Goal: Use online tool/utility: Utilize a website feature to perform a specific function

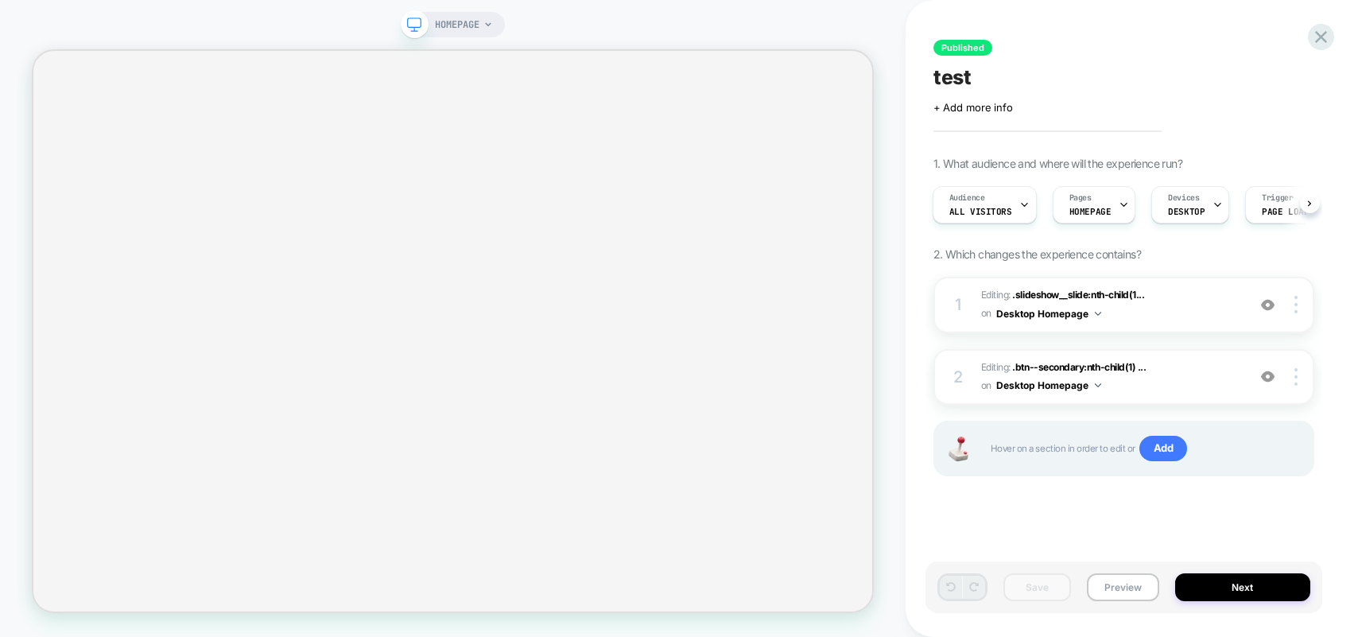
scroll to position [0, 55]
click at [471, 23] on span "HOMEPAGE" at bounding box center [457, 24] width 45 height 25
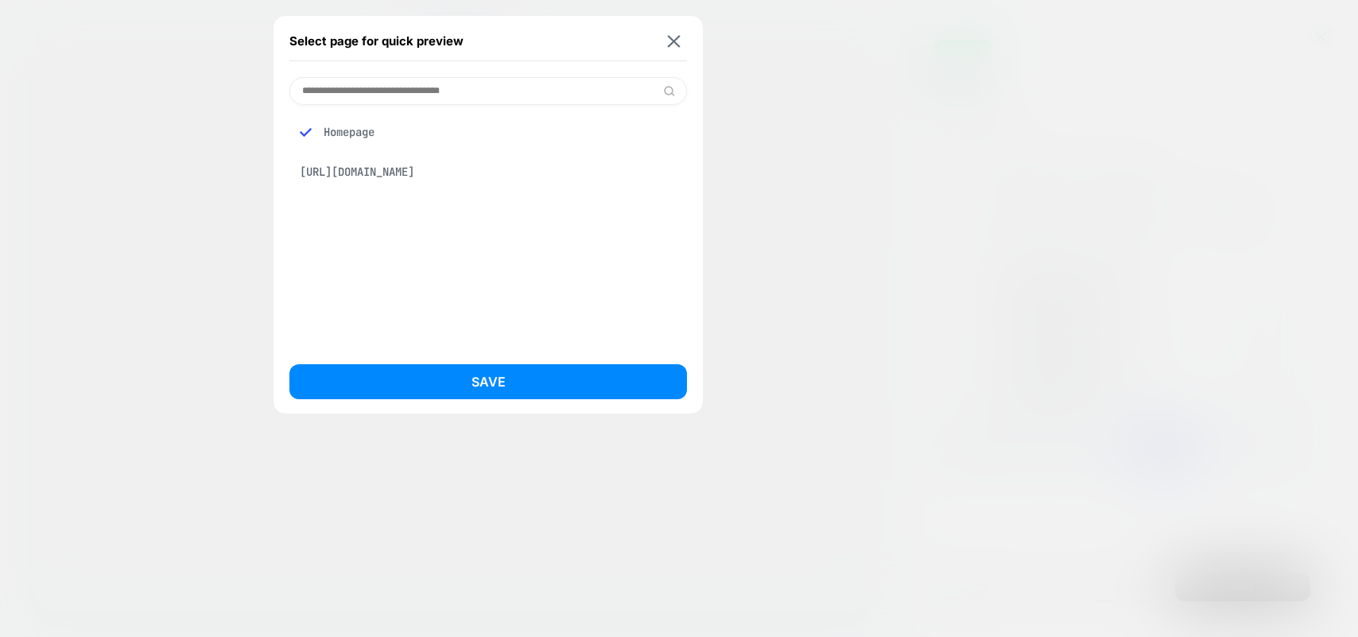
click at [349, 175] on div "https://au.blacksheep.cc/" at bounding box center [487, 172] width 397 height 30
click at [338, 130] on div "Homepage" at bounding box center [487, 132] width 397 height 30
click at [339, 176] on div "https://au.blacksheep.cc/" at bounding box center [487, 172] width 397 height 30
click at [355, 131] on div "Homepage" at bounding box center [487, 132] width 397 height 30
click at [370, 178] on div "https://au.blacksheep.cc/" at bounding box center [487, 172] width 397 height 30
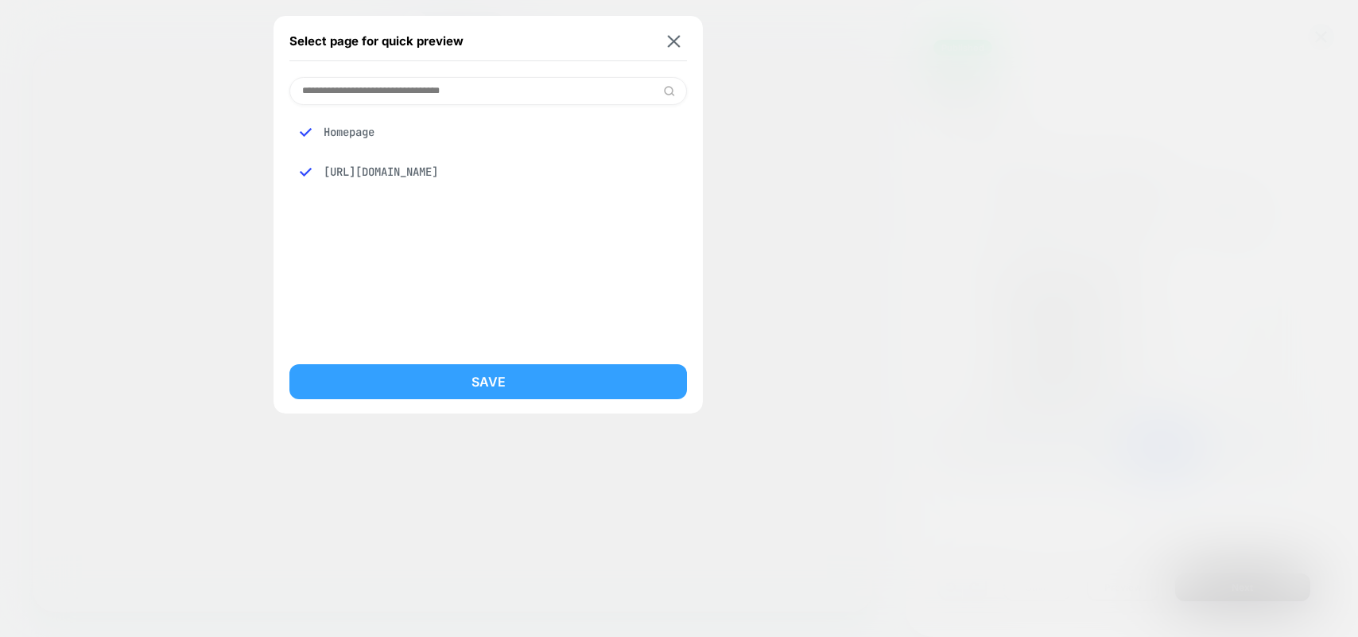
click at [457, 373] on button "Save" at bounding box center [487, 381] width 397 height 35
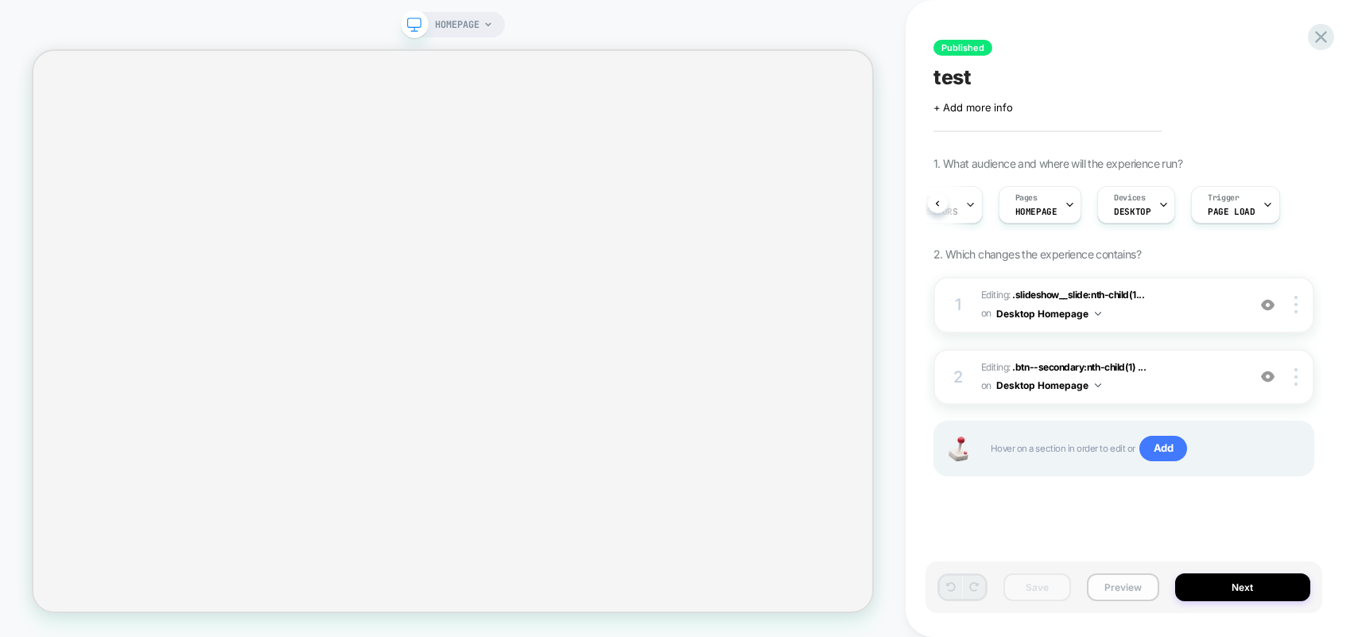
click at [1103, 587] on button "Preview" at bounding box center [1123, 587] width 72 height 28
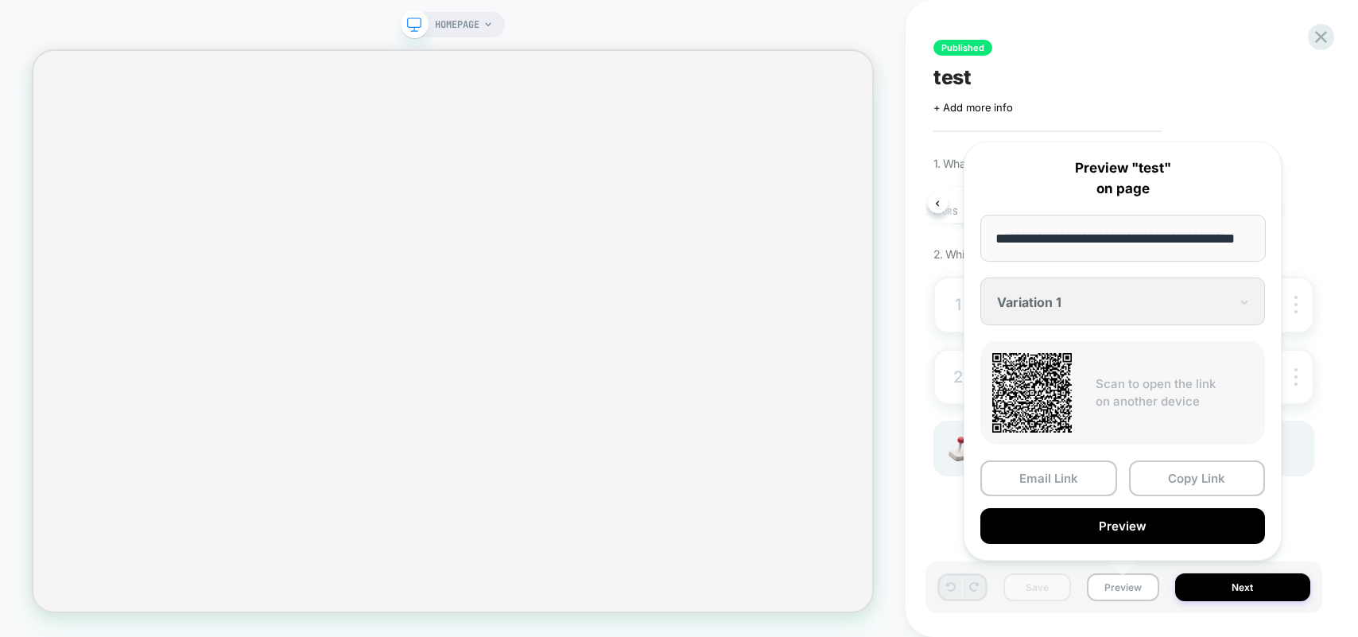
scroll to position [0, 0]
click at [1236, 98] on div "Click to edit experience details + Add more info" at bounding box center [1123, 101] width 381 height 25
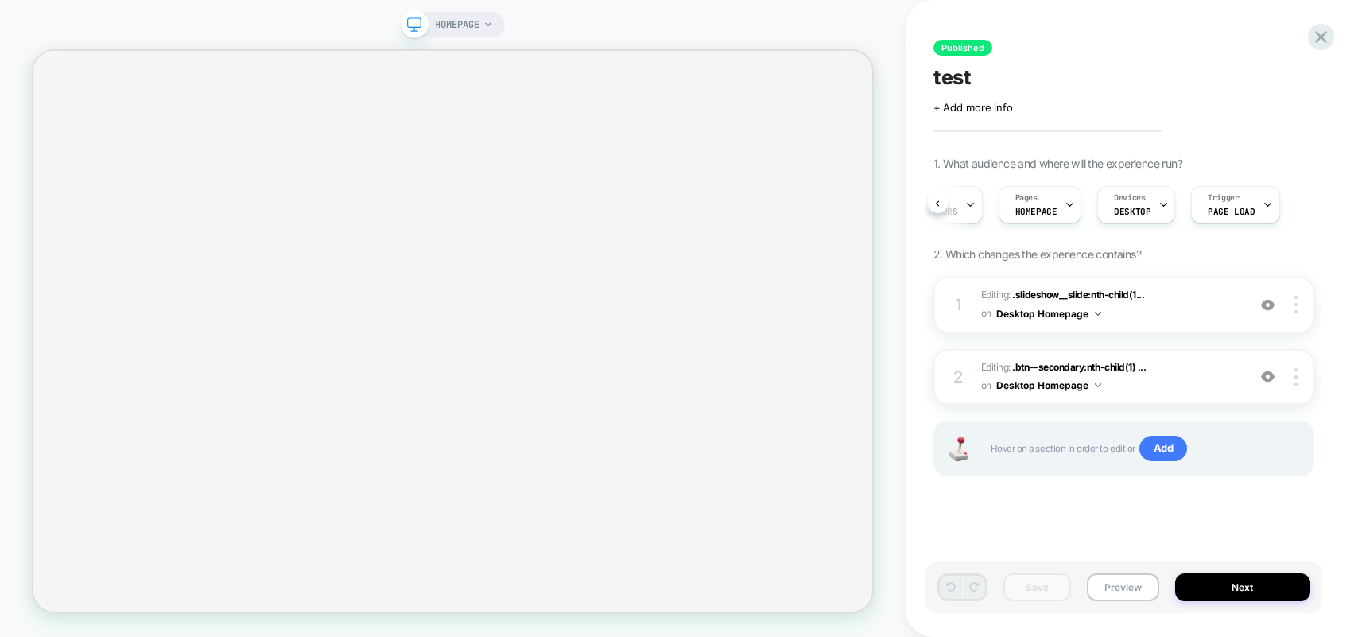
click at [444, 29] on span "HOMEPAGE" at bounding box center [457, 24] width 45 height 25
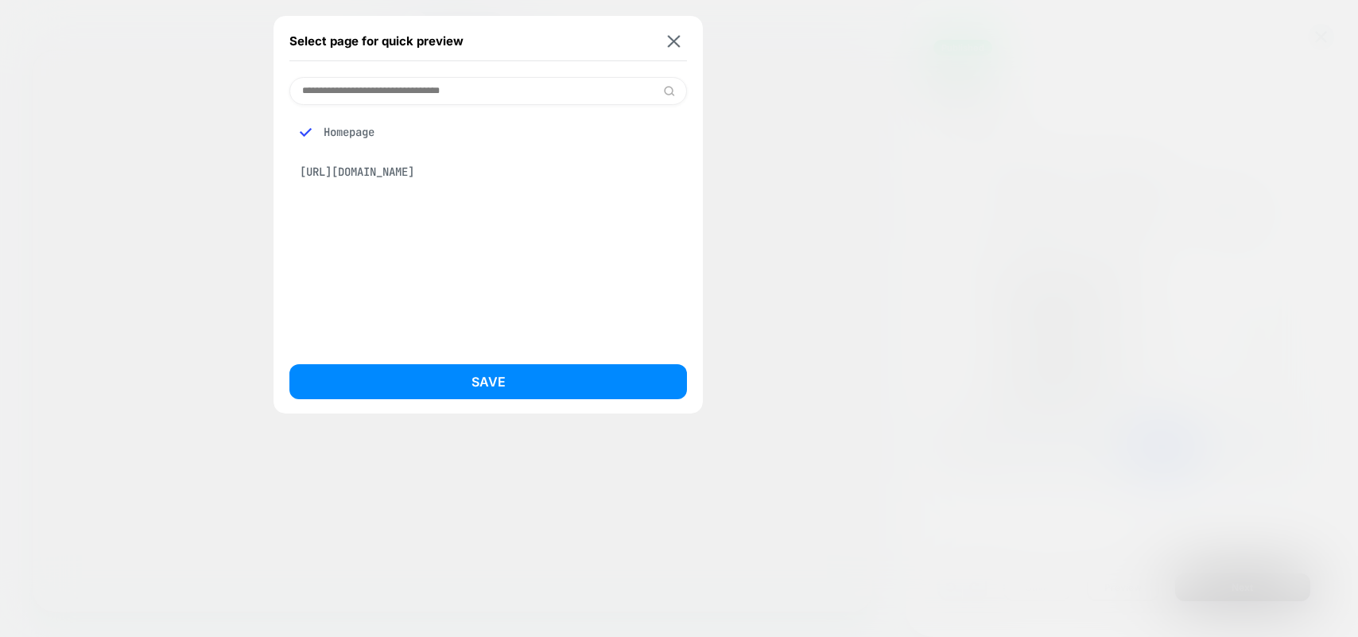
click at [423, 177] on div "https://au.blacksheep.cc/" at bounding box center [487, 172] width 397 height 30
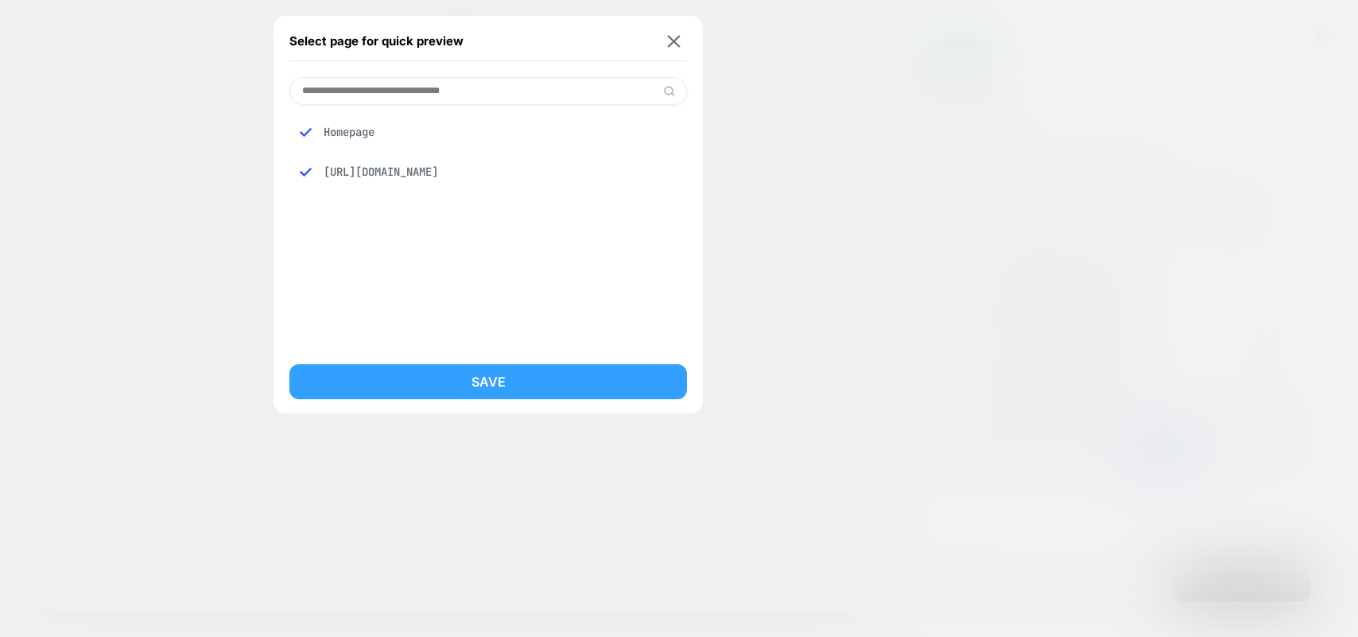
click at [471, 387] on button "Save" at bounding box center [487, 381] width 397 height 35
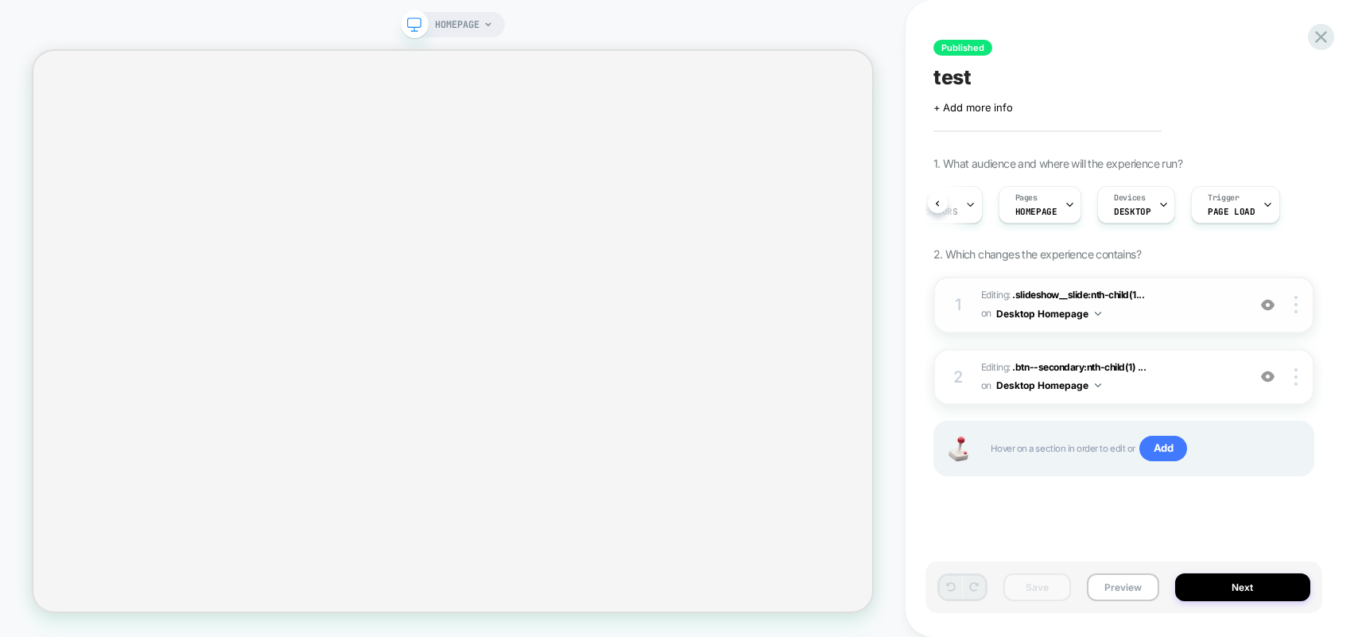
click at [1098, 313] on img at bounding box center [1098, 314] width 6 height 4
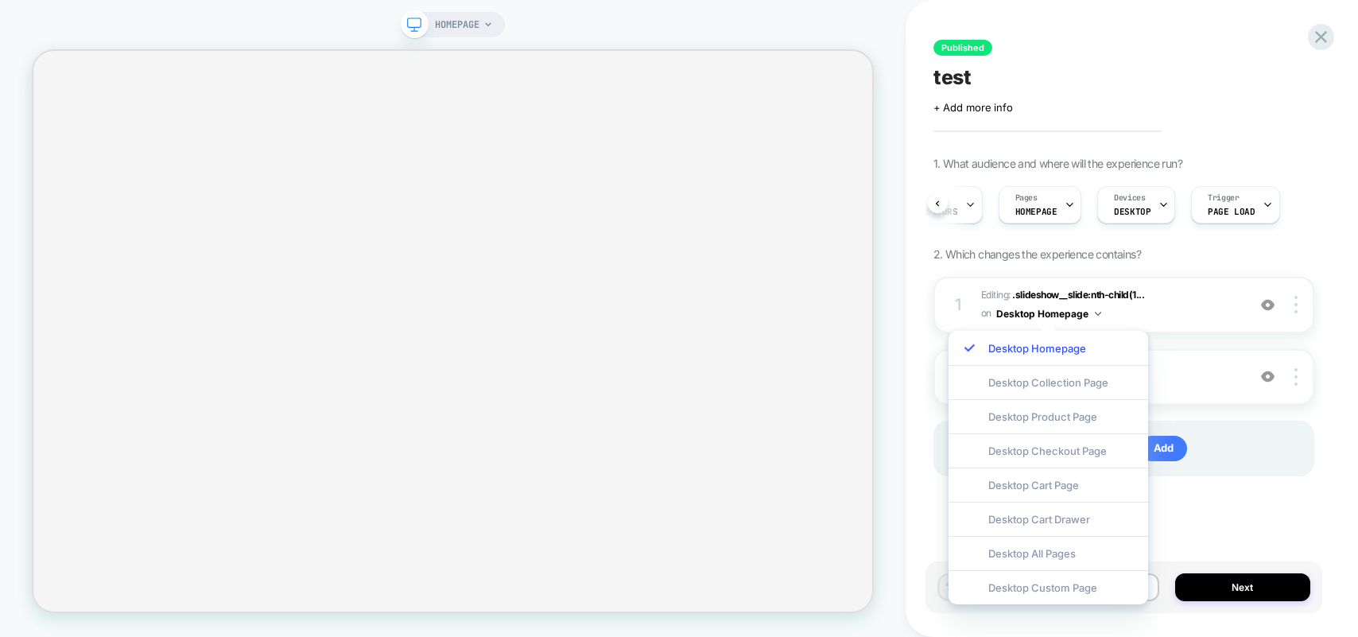
click at [1098, 313] on img at bounding box center [1098, 314] width 6 height 4
click at [1296, 301] on img at bounding box center [1295, 304] width 3 height 17
click at [974, 297] on div "1 Editing : .slideshow__slide:nth-child(1... .slideshow__slide:nth-child(1) spa…" at bounding box center [1123, 305] width 381 height 56
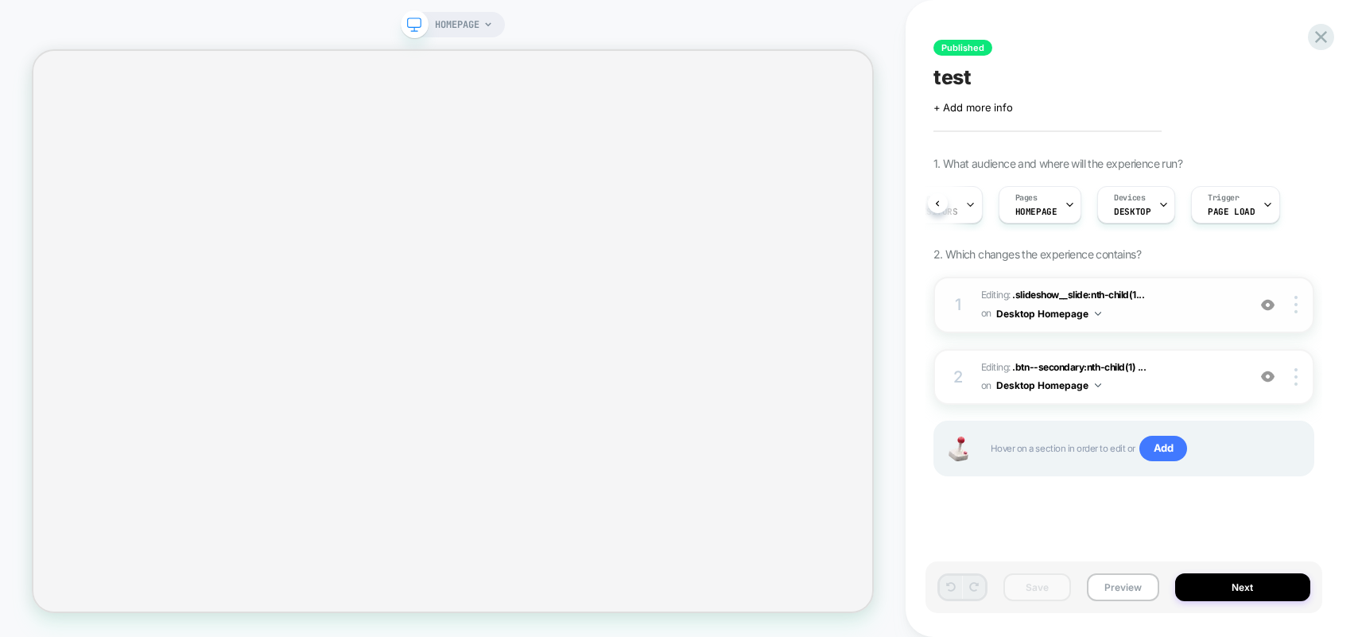
click at [960, 299] on div "1" at bounding box center [959, 304] width 16 height 29
click at [960, 373] on div "2" at bounding box center [959, 377] width 16 height 29
click at [1337, 41] on div "Published test Click to edit experience details + Add more info 1. What audienc…" at bounding box center [1131, 318] width 452 height 637
click at [1328, 41] on icon at bounding box center [1320, 36] width 21 height 21
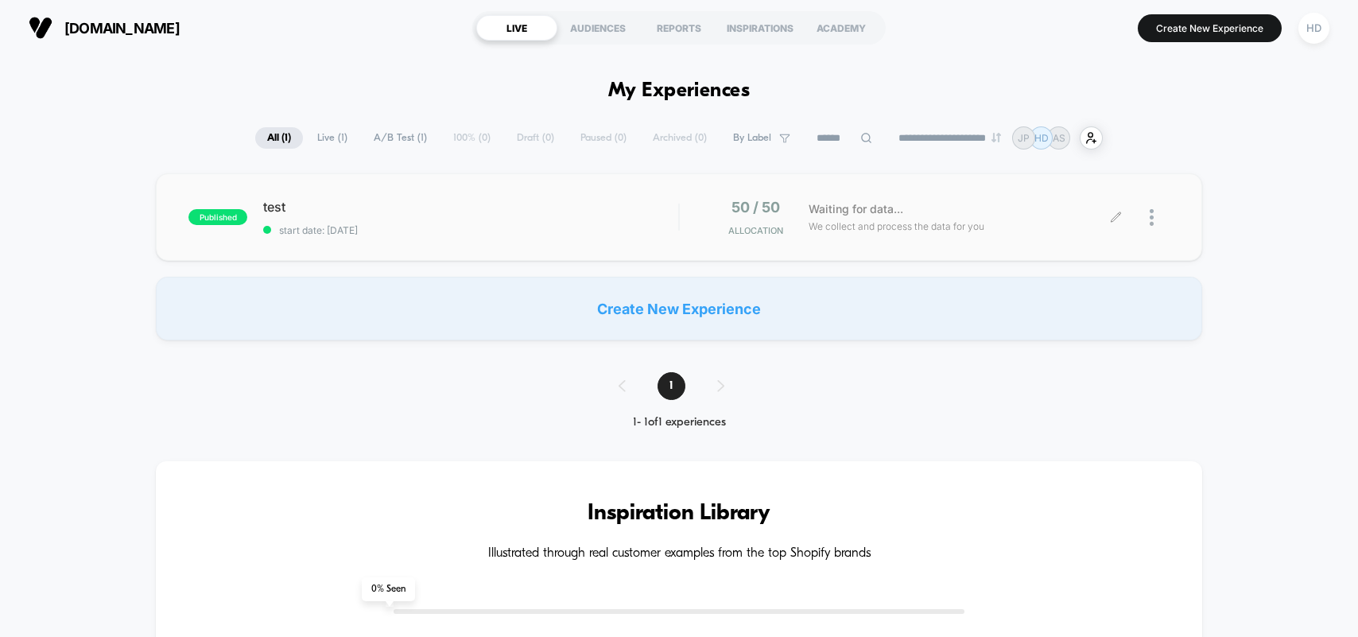
click at [1155, 219] on div at bounding box center [1160, 217] width 20 height 37
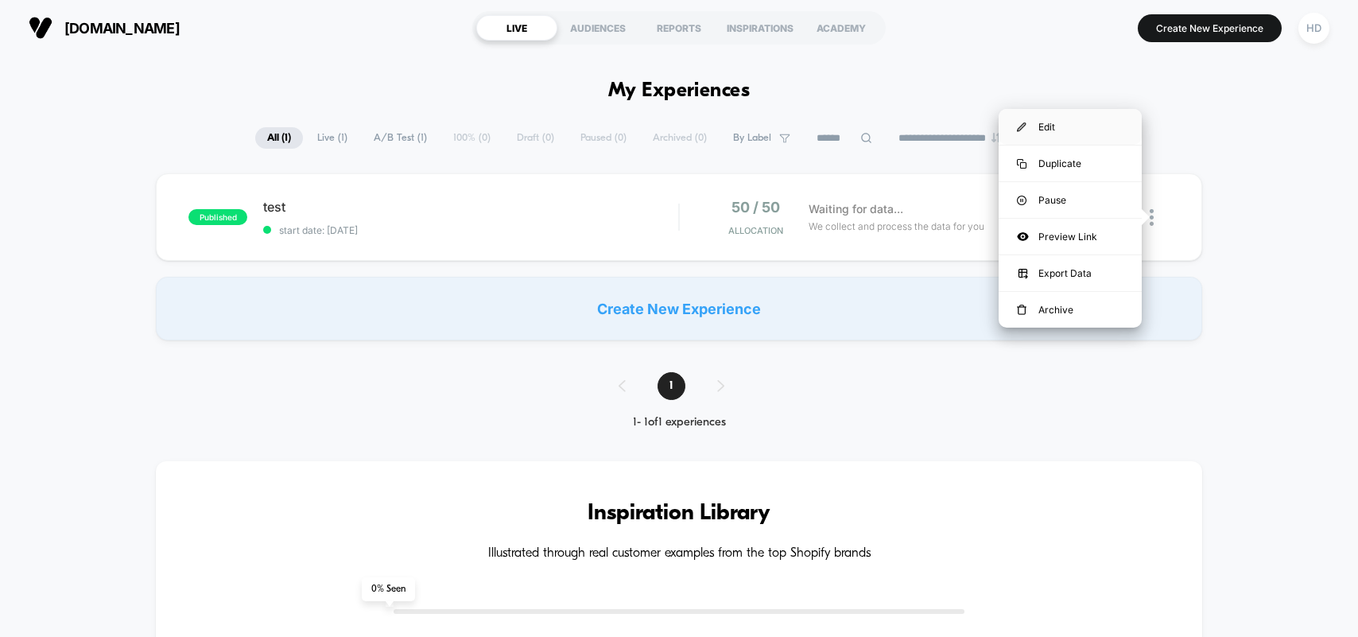
click at [1060, 129] on div "Edit" at bounding box center [1070, 127] width 143 height 36
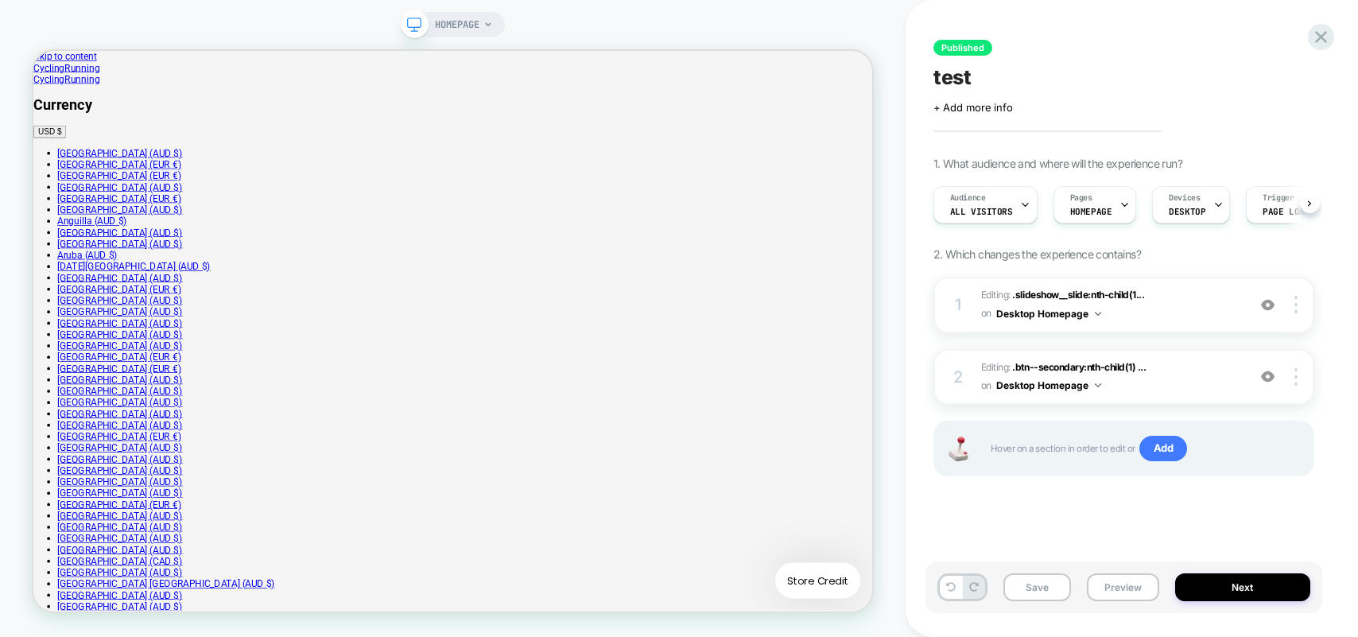
scroll to position [0, 1]
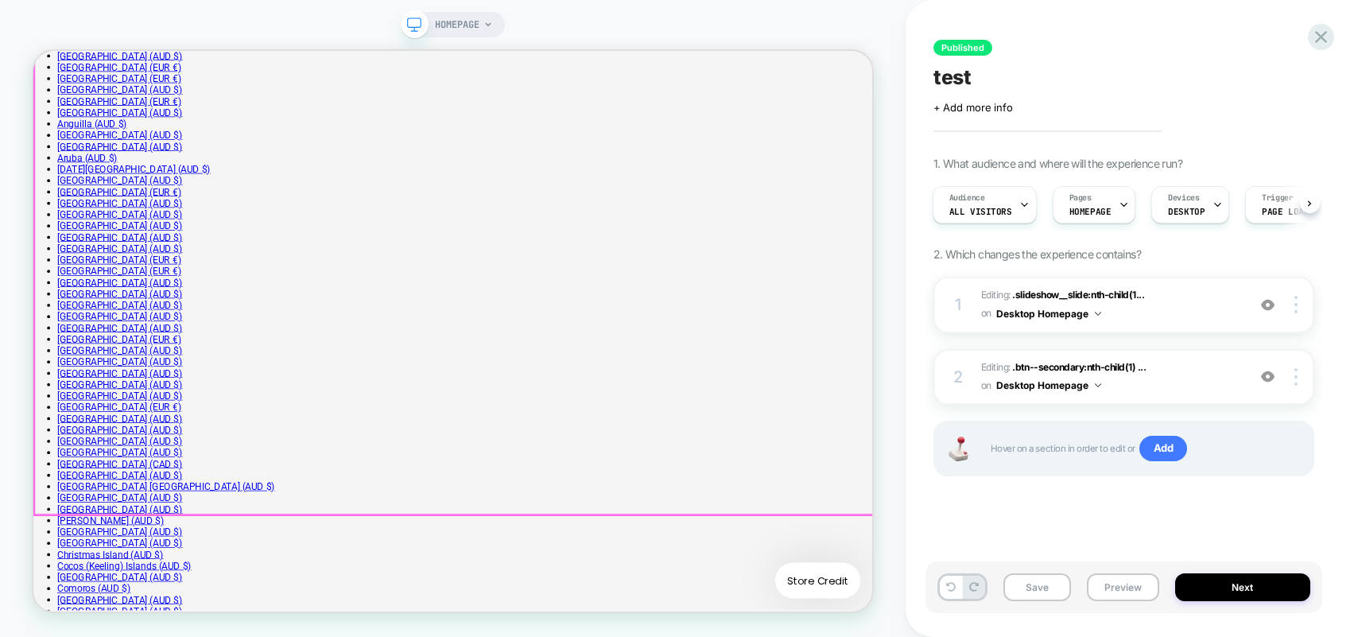
scroll to position [130, 0]
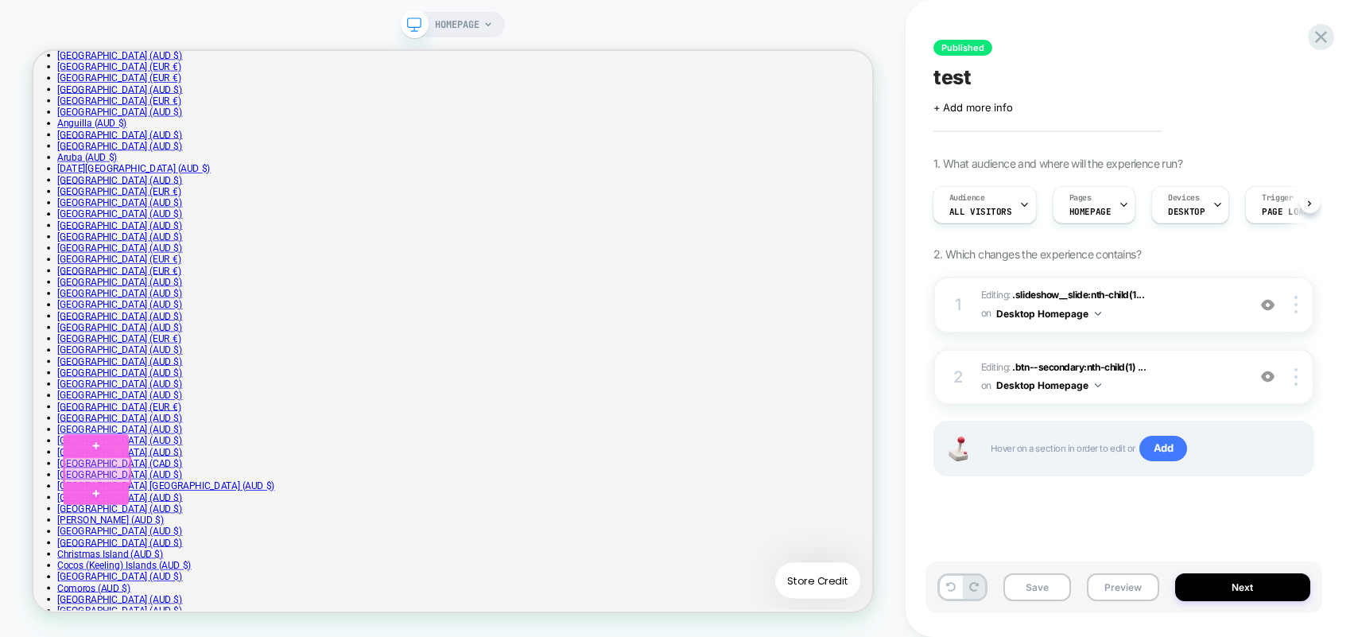
click at [140, 616] on div at bounding box center [118, 610] width 87 height 35
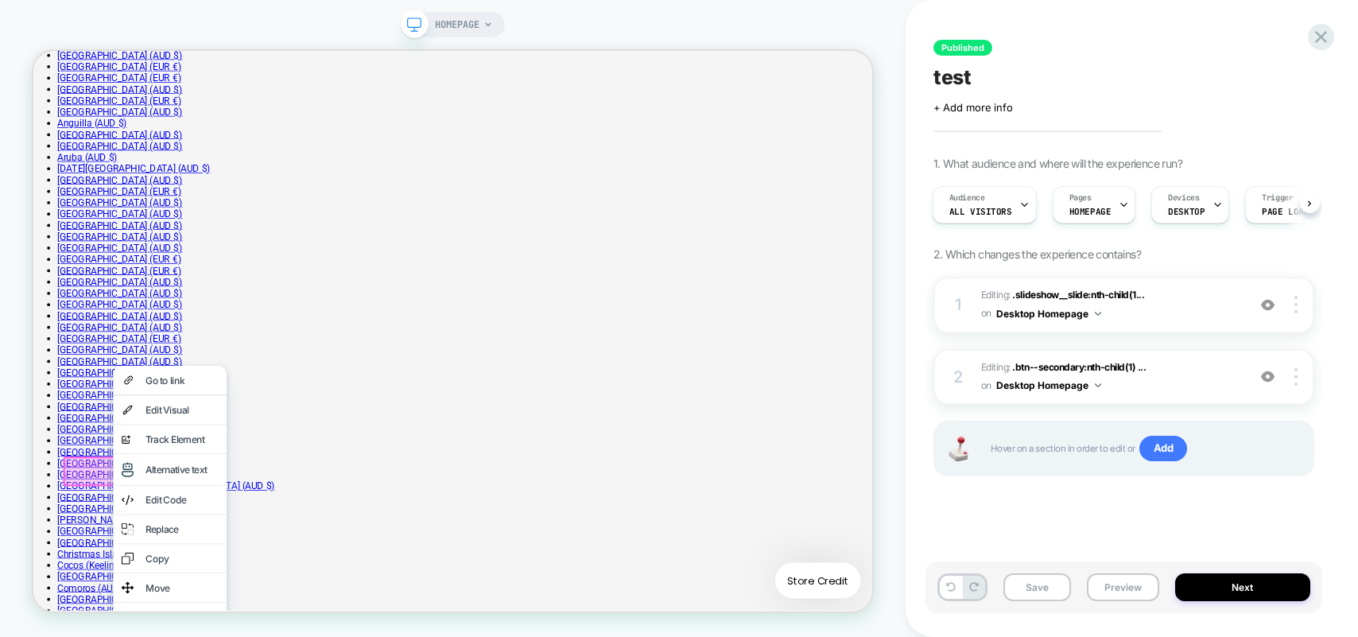
click at [100, 610] on div at bounding box center [119, 611] width 92 height 40
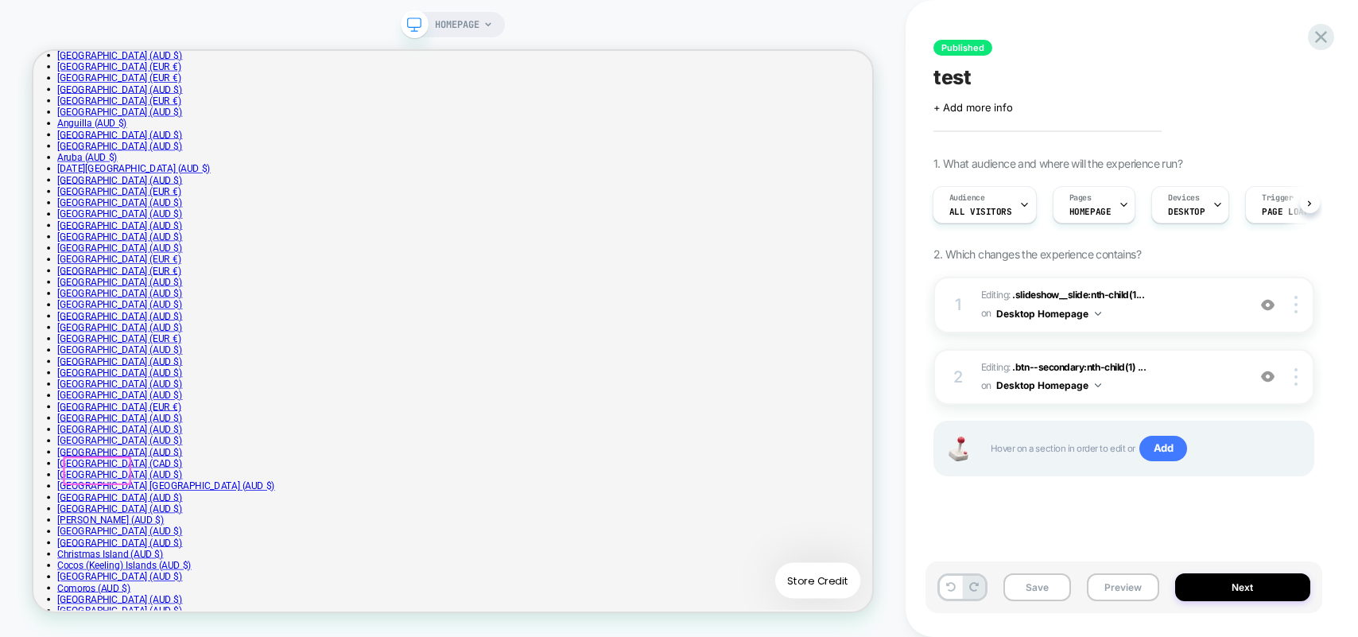
click at [109, 608] on div at bounding box center [118, 610] width 87 height 35
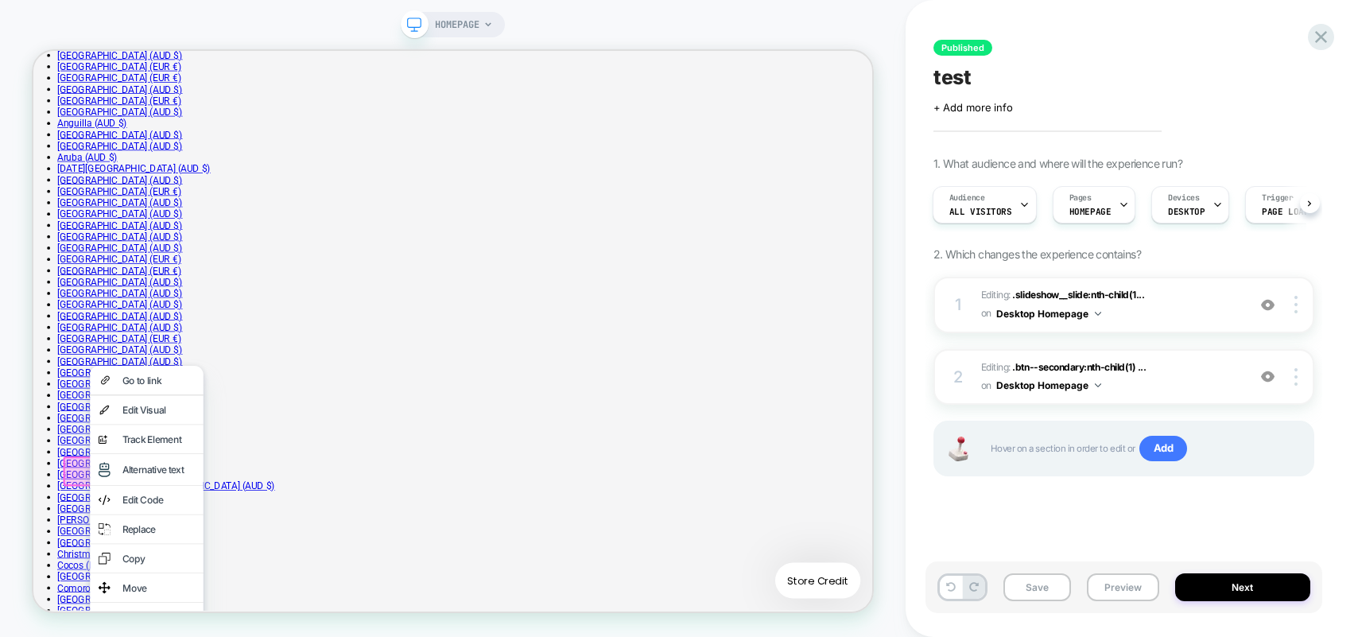
click at [109, 608] on div "Alternative text" at bounding box center [184, 608] width 151 height 41
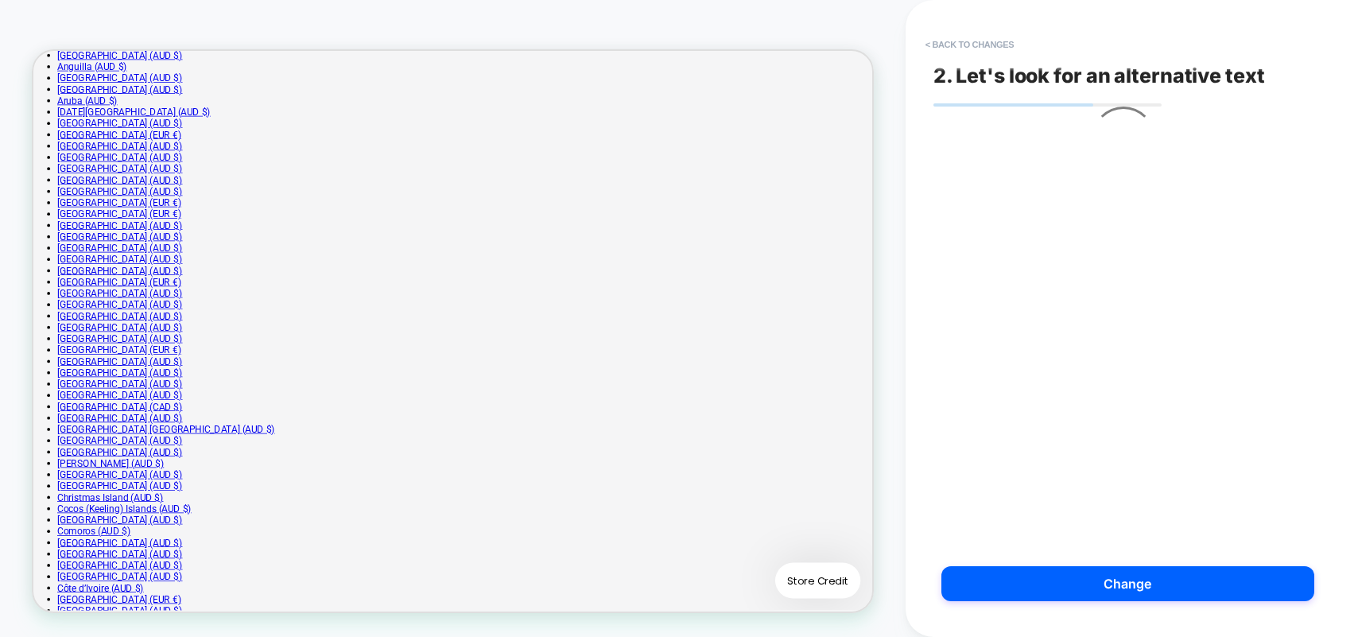
scroll to position [110, 0]
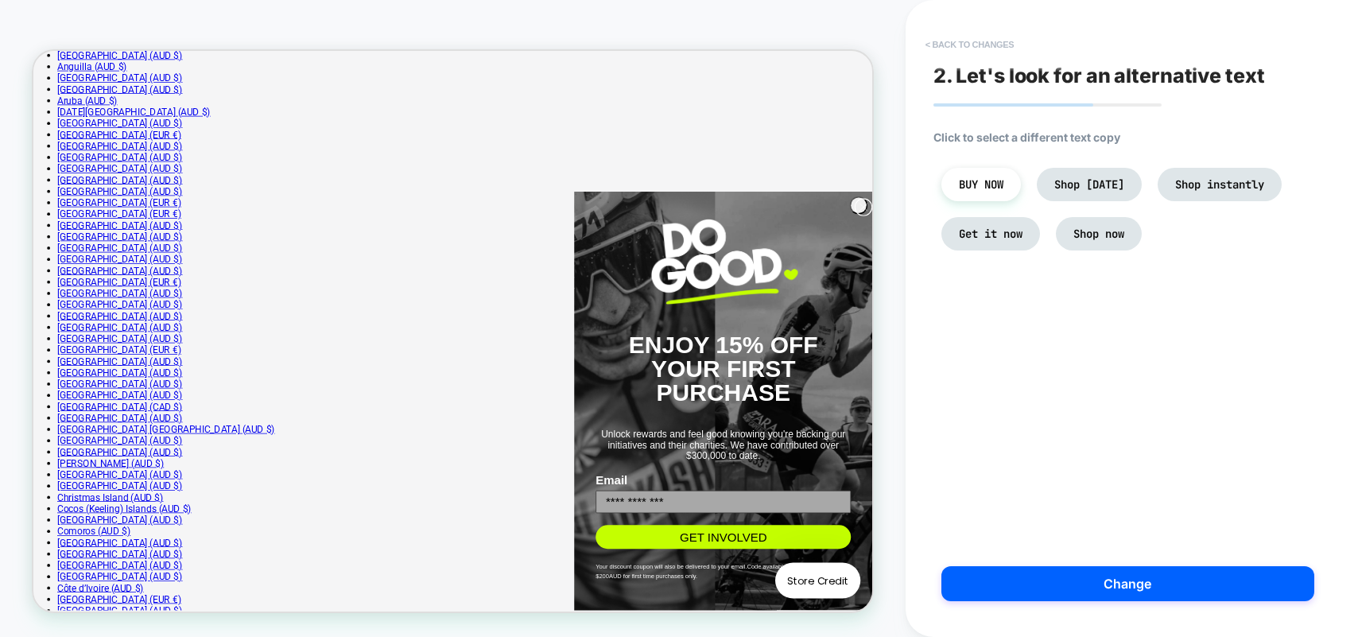
click at [970, 43] on button "< Back to changes" at bounding box center [969, 44] width 105 height 25
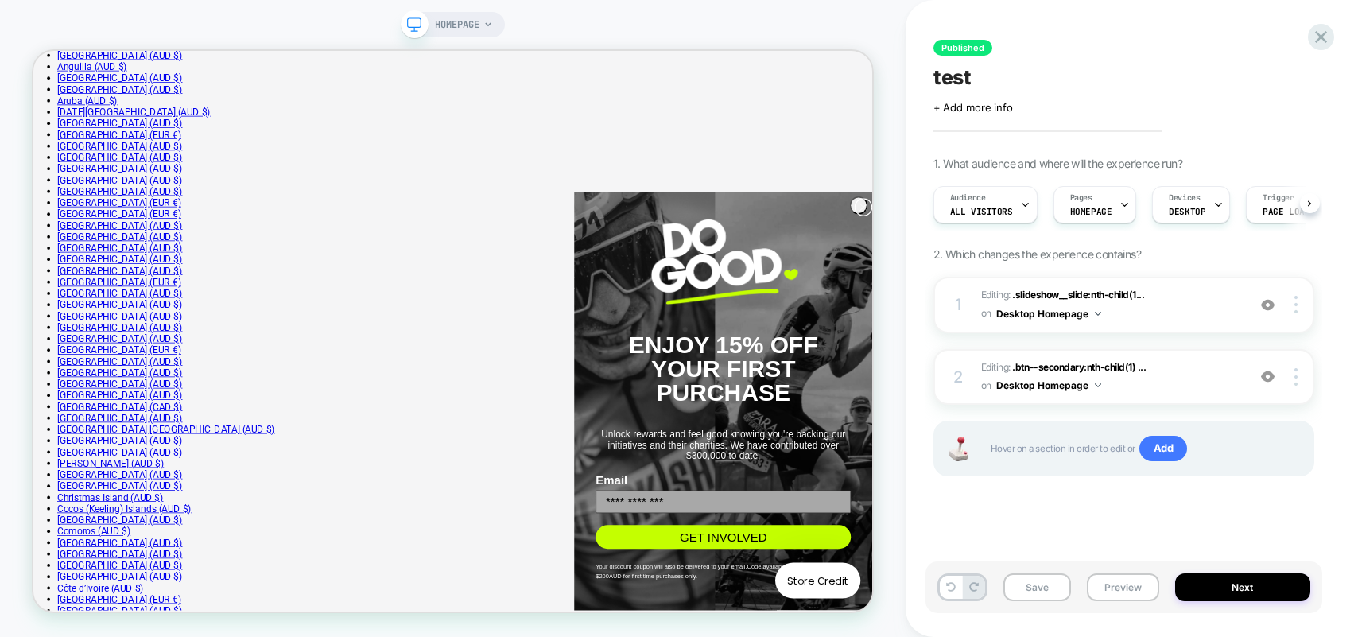
scroll to position [0, 1]
click at [115, 425] on div at bounding box center [109, 425] width 38 height 17
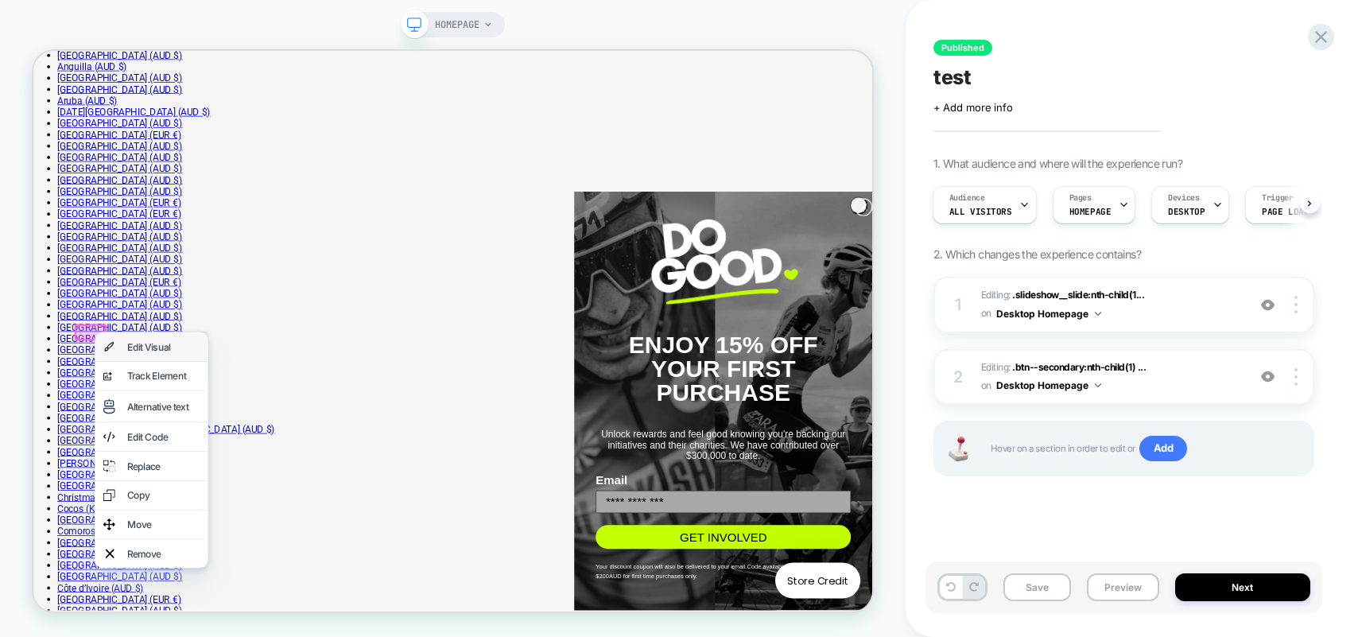
click at [175, 450] on div "Edit Visual" at bounding box center [206, 445] width 97 height 16
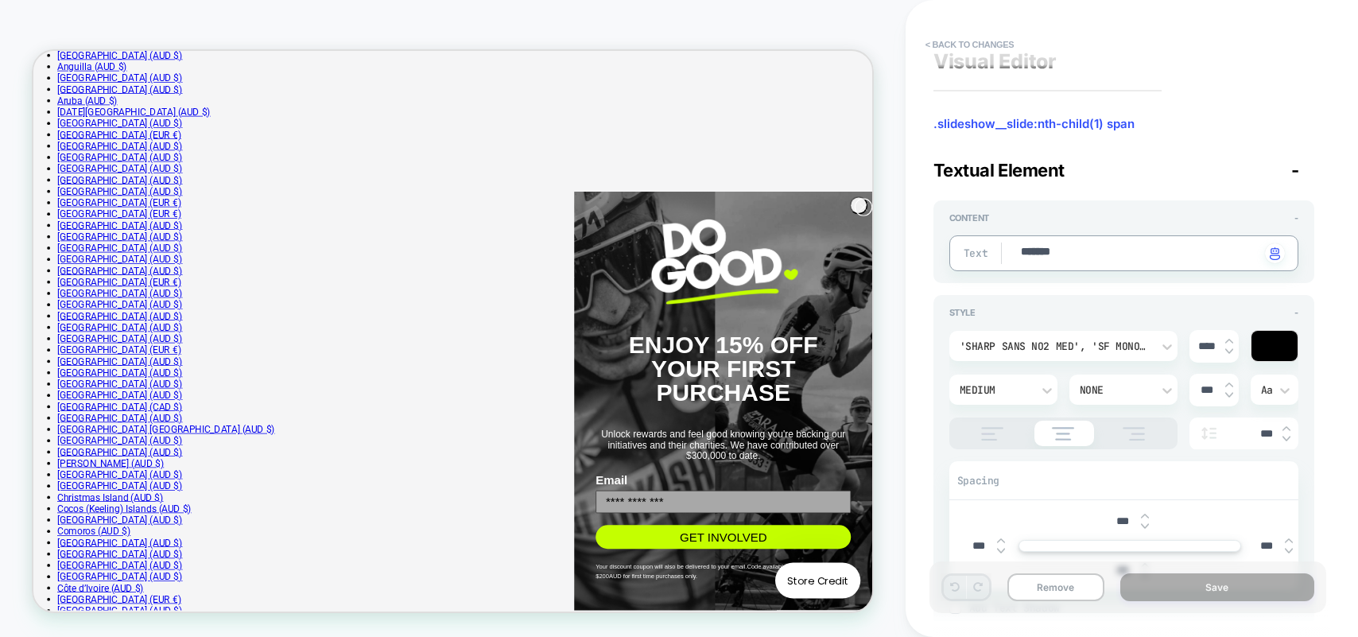
scroll to position [0, 0]
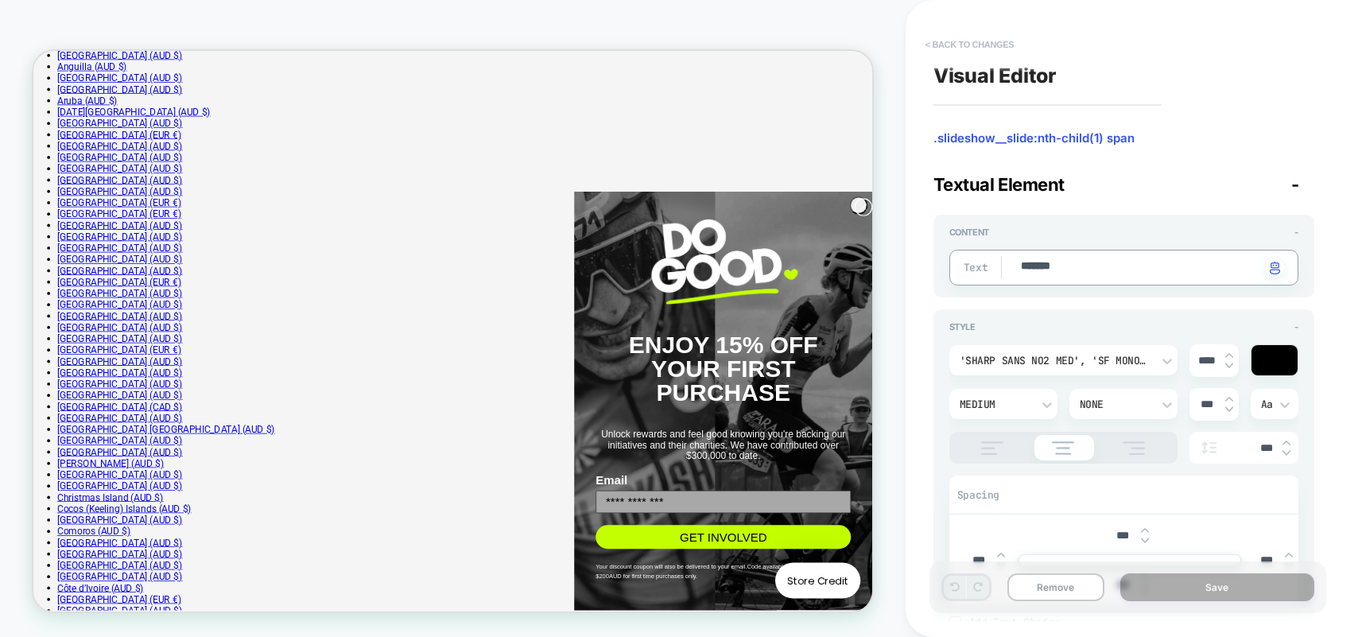
type textarea "*"
click at [948, 43] on button "< Back to changes" at bounding box center [969, 44] width 105 height 25
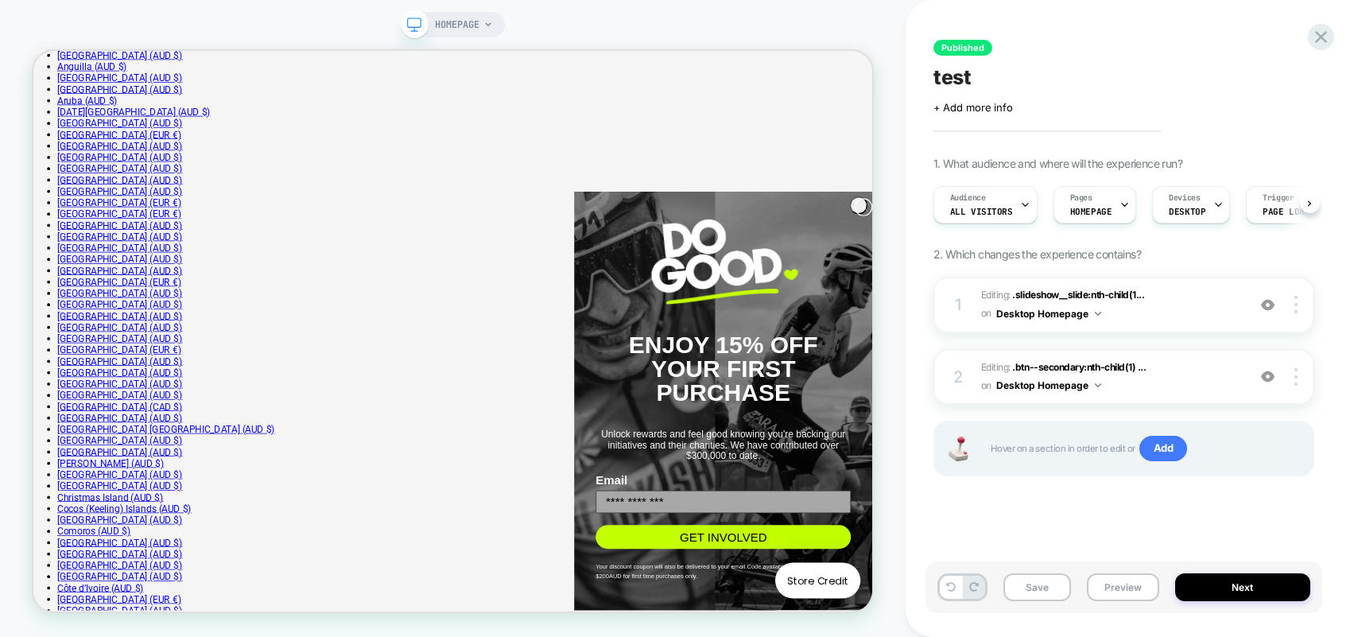
scroll to position [0, 1]
click at [119, 388] on div at bounding box center [116, 383] width 87 height 48
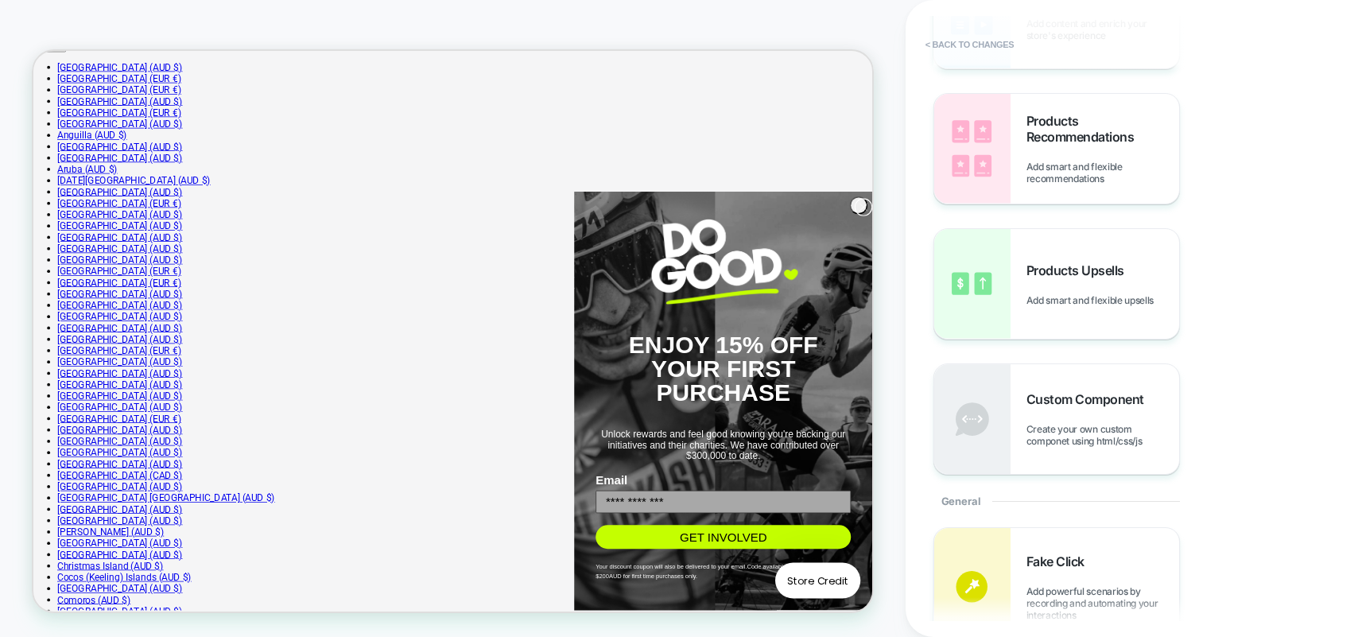
scroll to position [0, 0]
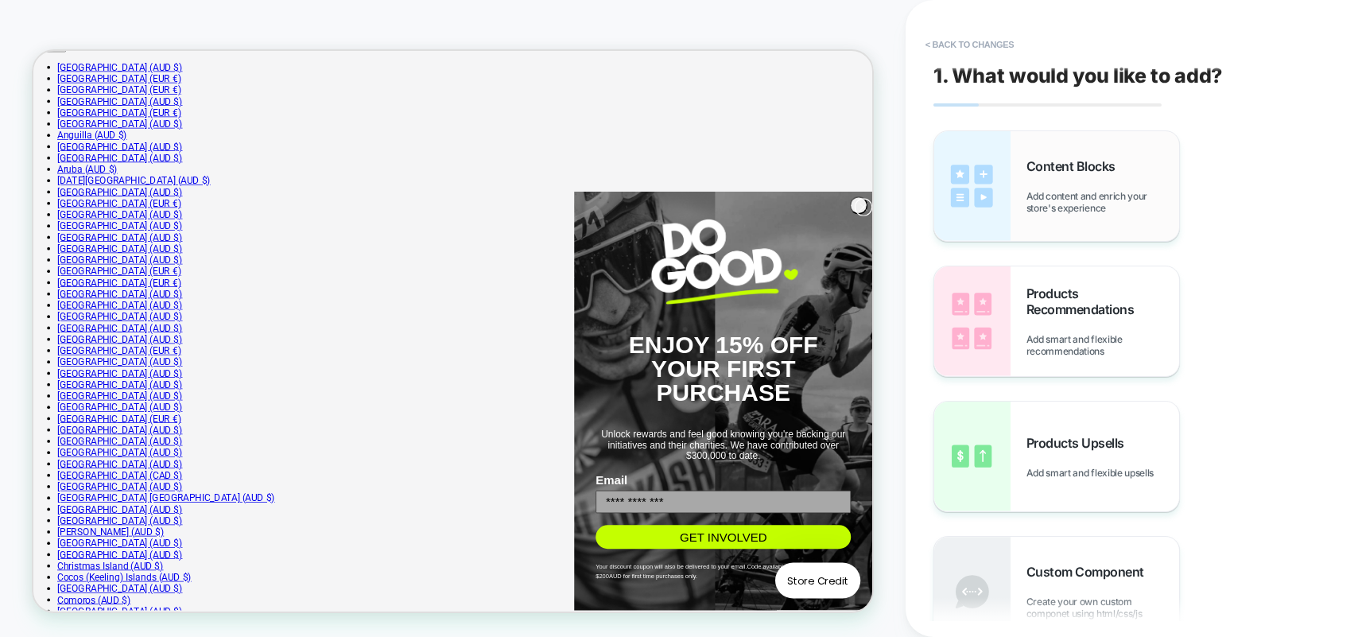
click at [1059, 173] on span "Content Blocks" at bounding box center [1074, 166] width 97 height 16
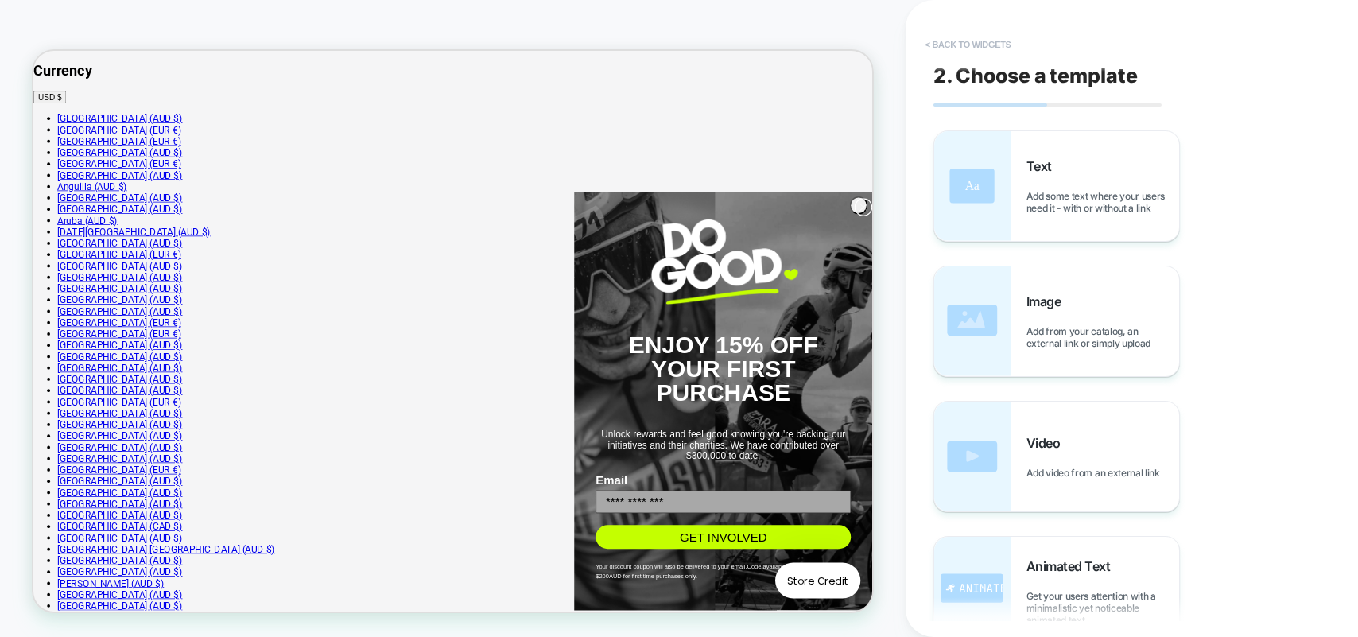
click at [983, 47] on button "< Back to widgets" at bounding box center [968, 44] width 102 height 25
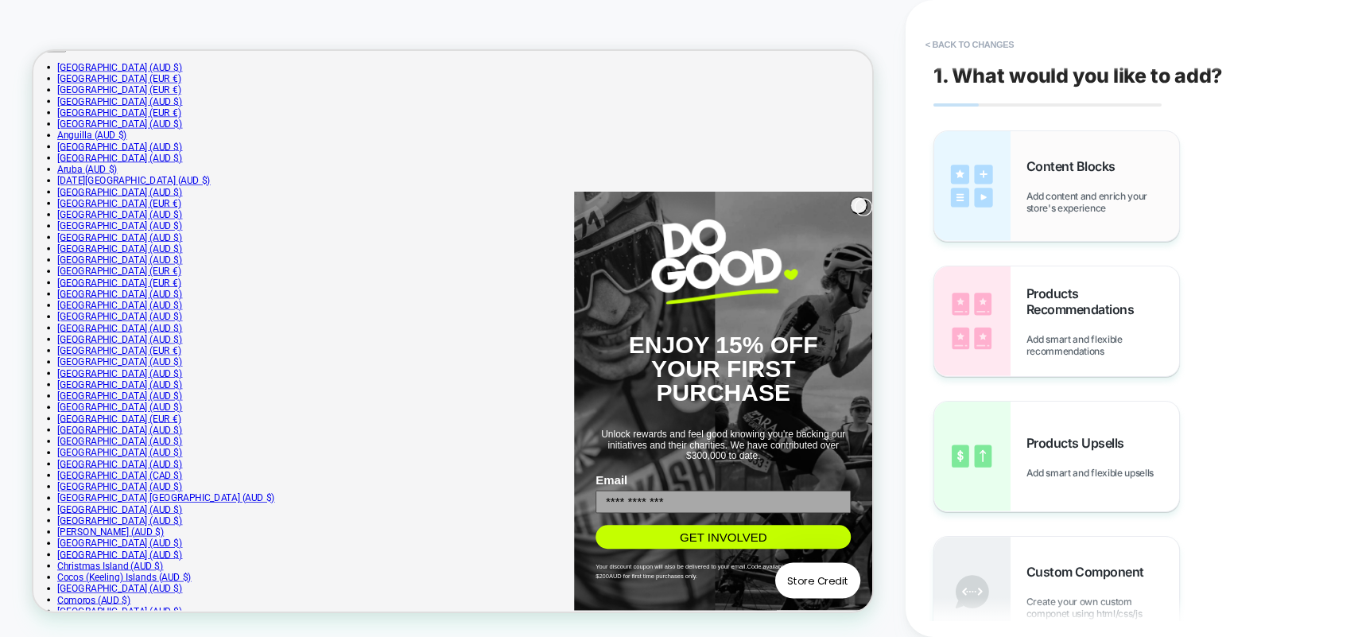
click at [1062, 177] on div "Content Blocks Add content and enrich your store's experience" at bounding box center [1102, 186] width 153 height 56
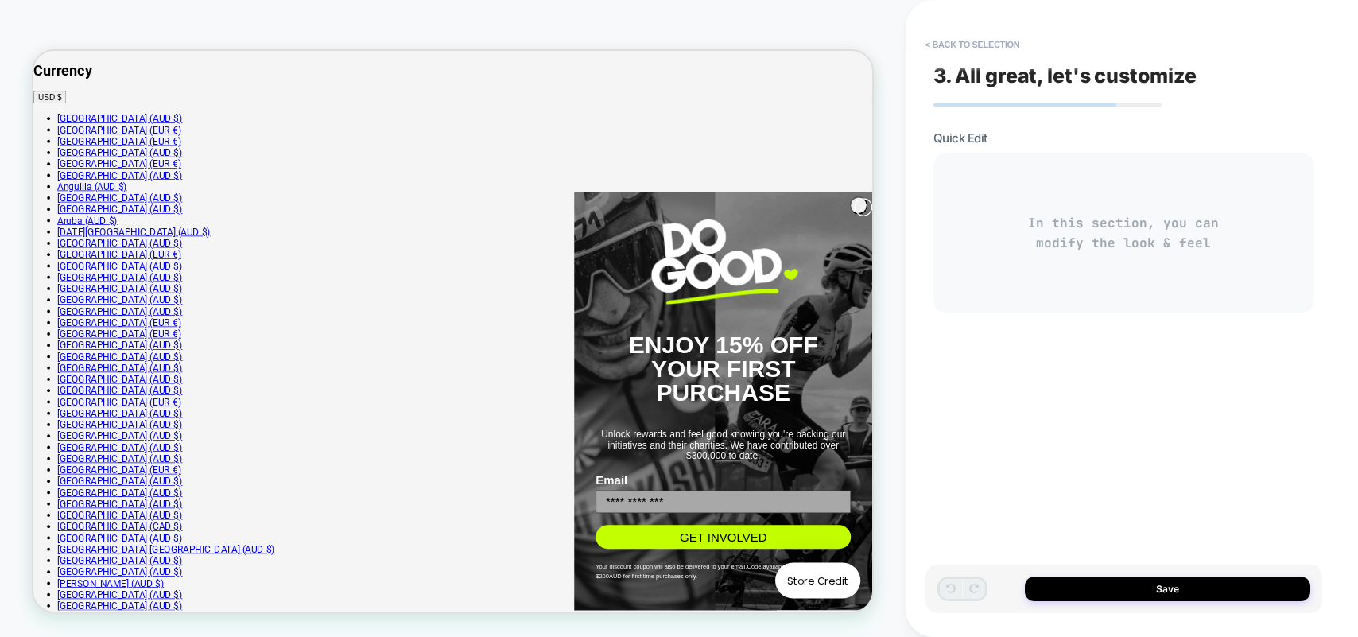
click at [1049, 240] on div "In this section, you can modify the look & feel" at bounding box center [1123, 232] width 381 height 159
click at [1091, 204] on div "In this section, you can modify the look & feel" at bounding box center [1123, 232] width 381 height 159
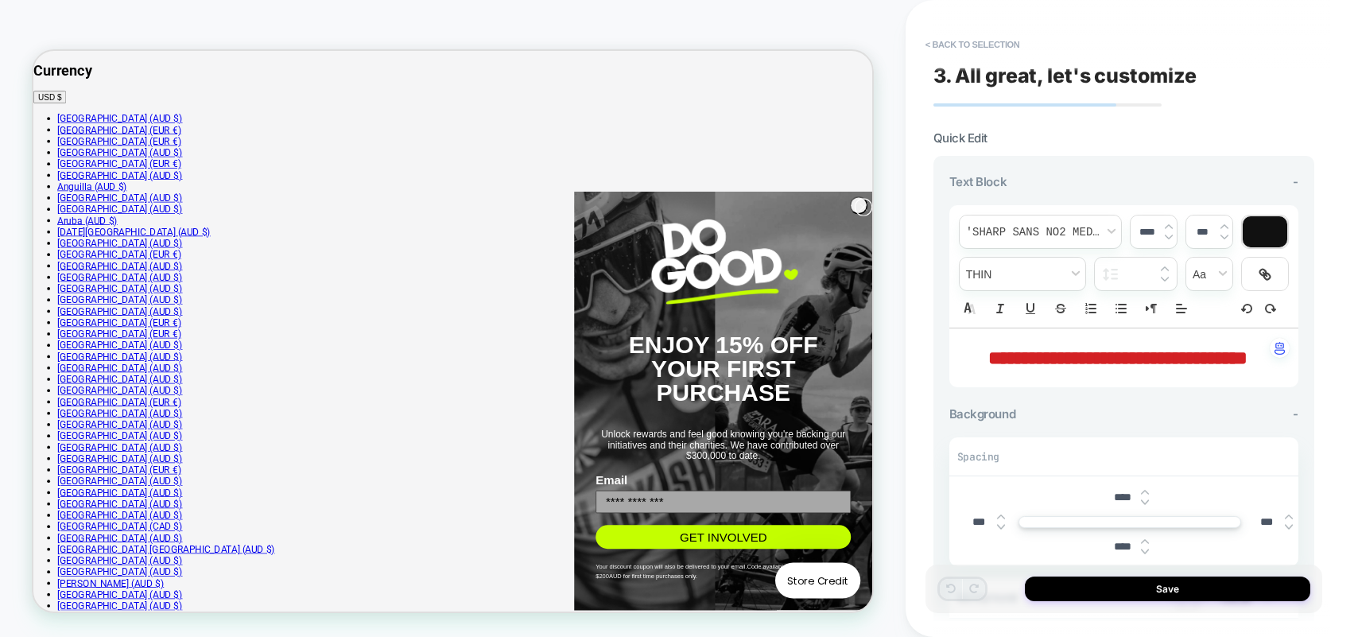
type input "****"
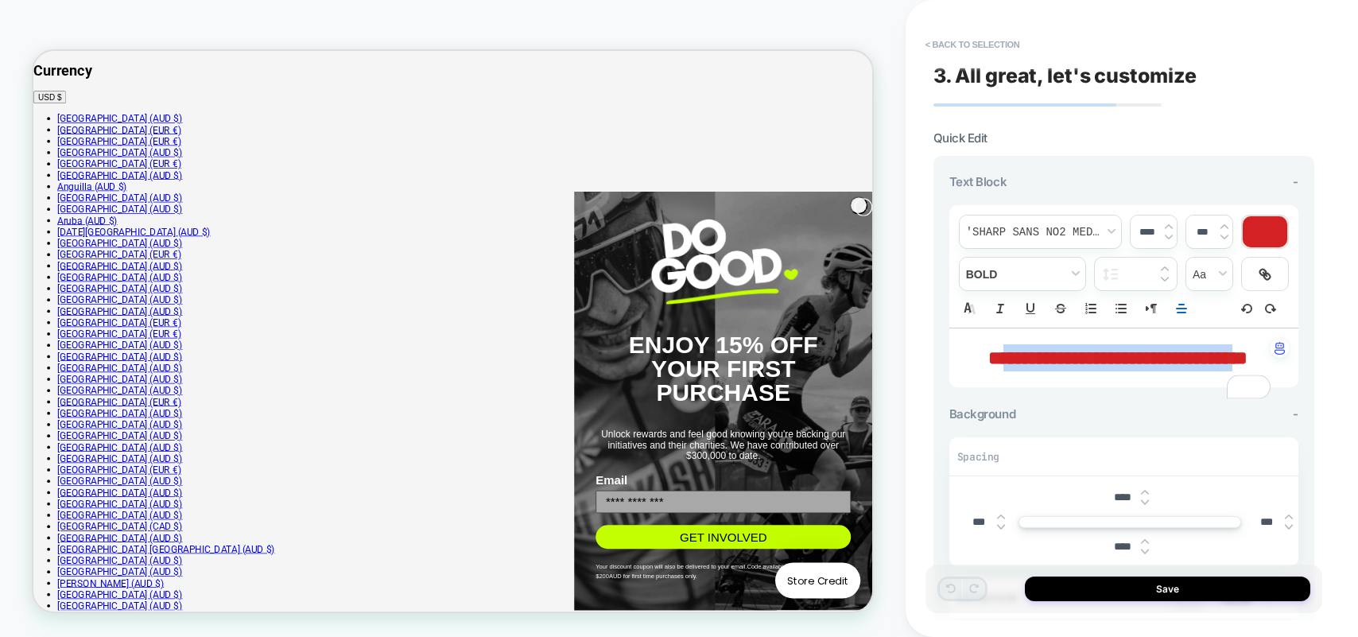
drag, startPoint x: 1130, startPoint y: 382, endPoint x: 988, endPoint y: 359, distance: 143.2
click at [956, 41] on button "< Back to selection" at bounding box center [972, 44] width 111 height 25
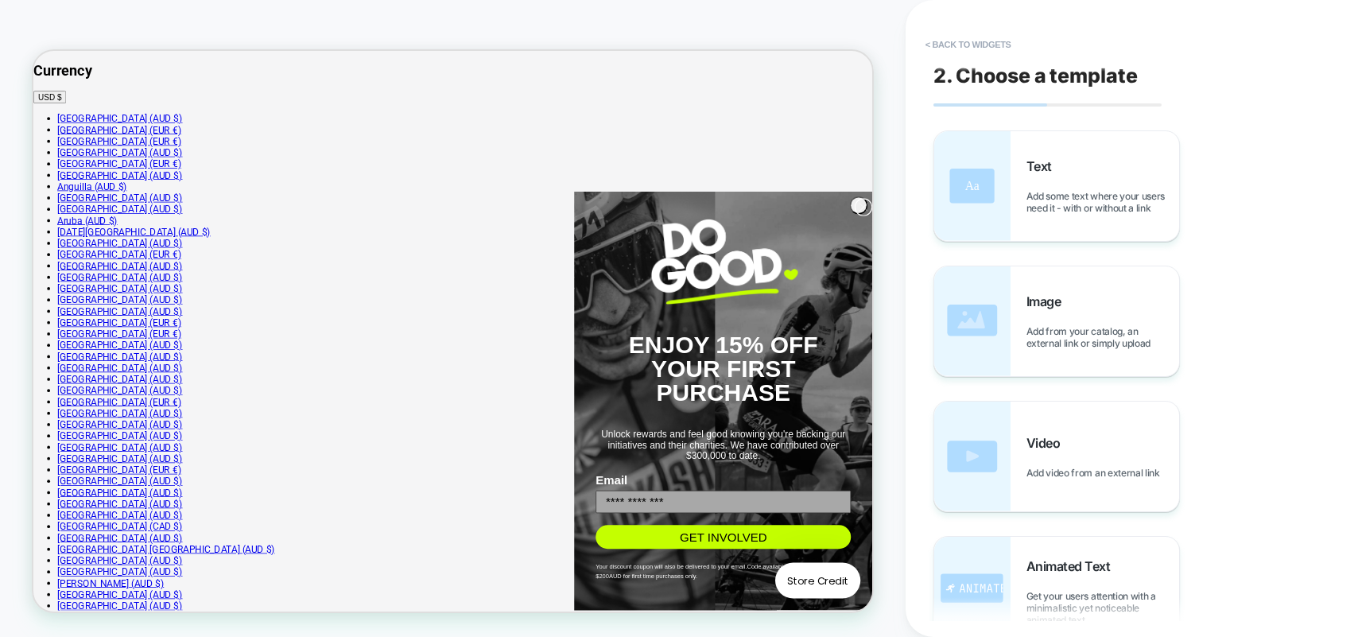
scroll to position [137, 0]
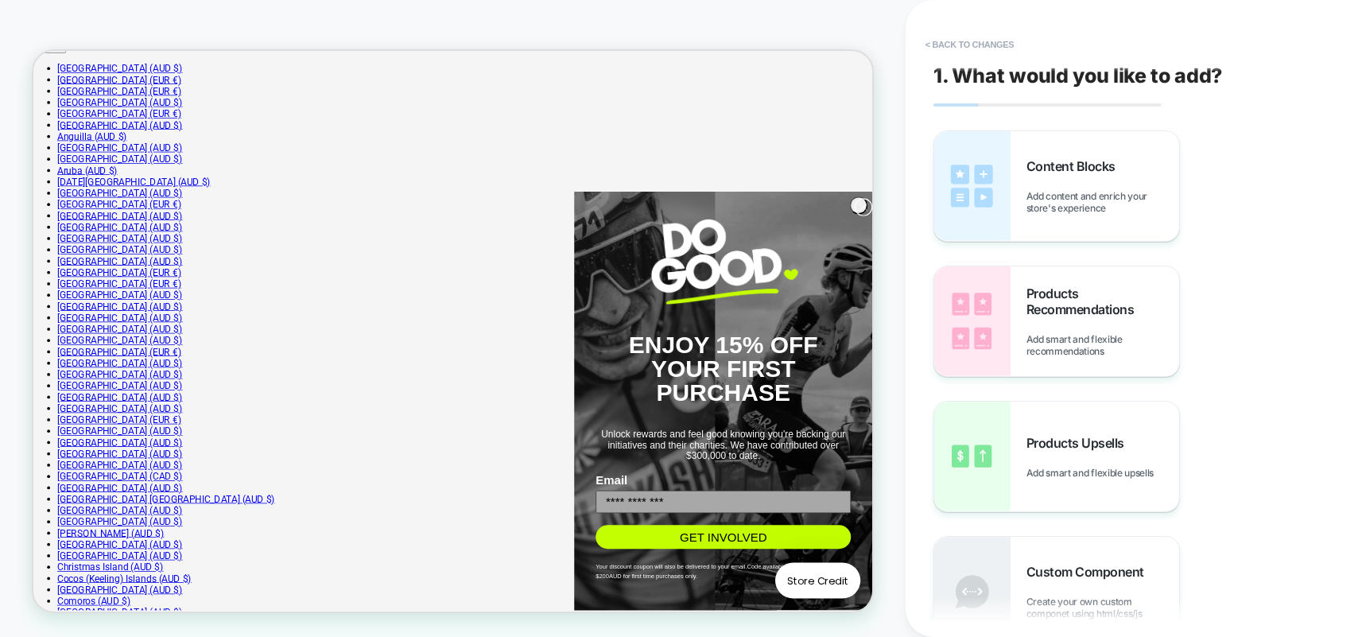
scroll to position [114, 0]
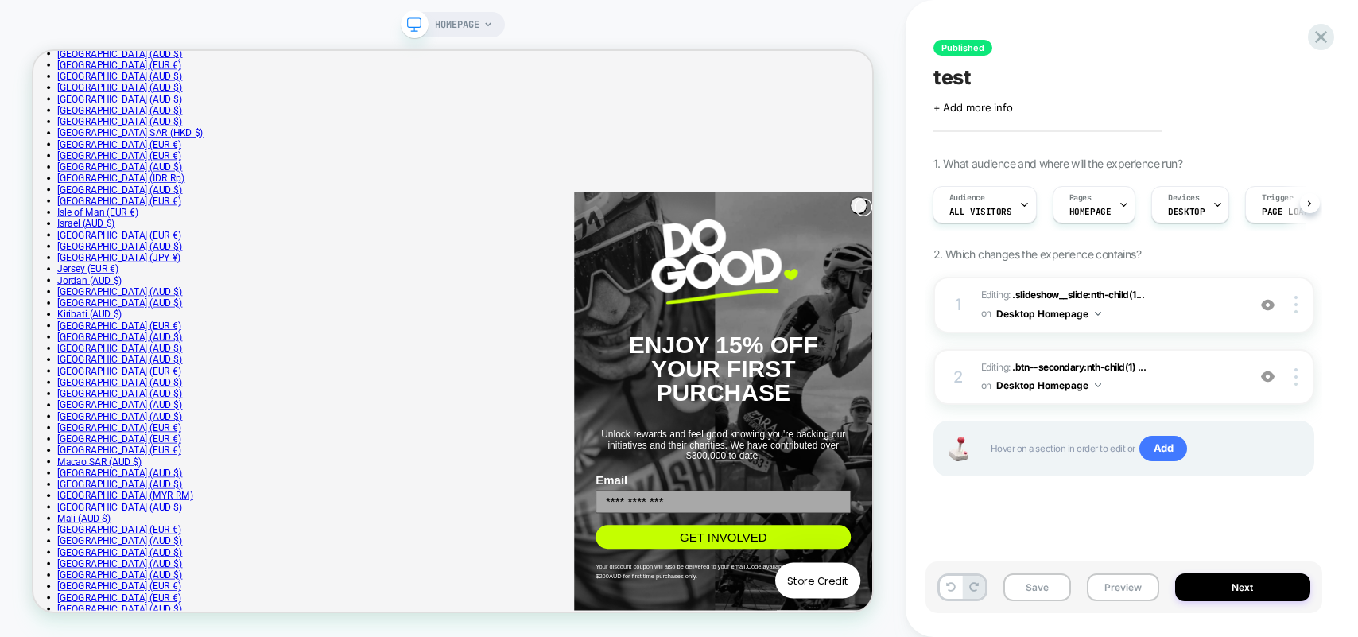
scroll to position [1507, 0]
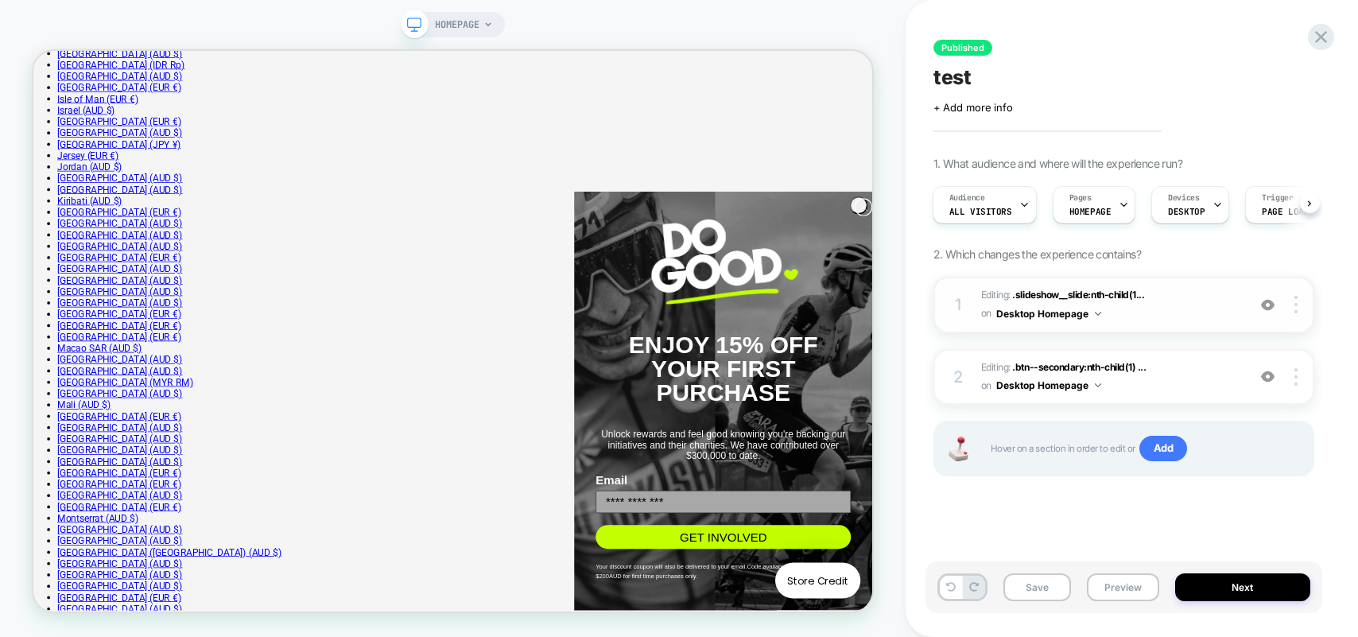
click at [1166, 295] on span "Editing : .slideshow__slide:nth-child(1... .slideshow__slide:nth-child(1) span …" at bounding box center [1110, 304] width 258 height 37
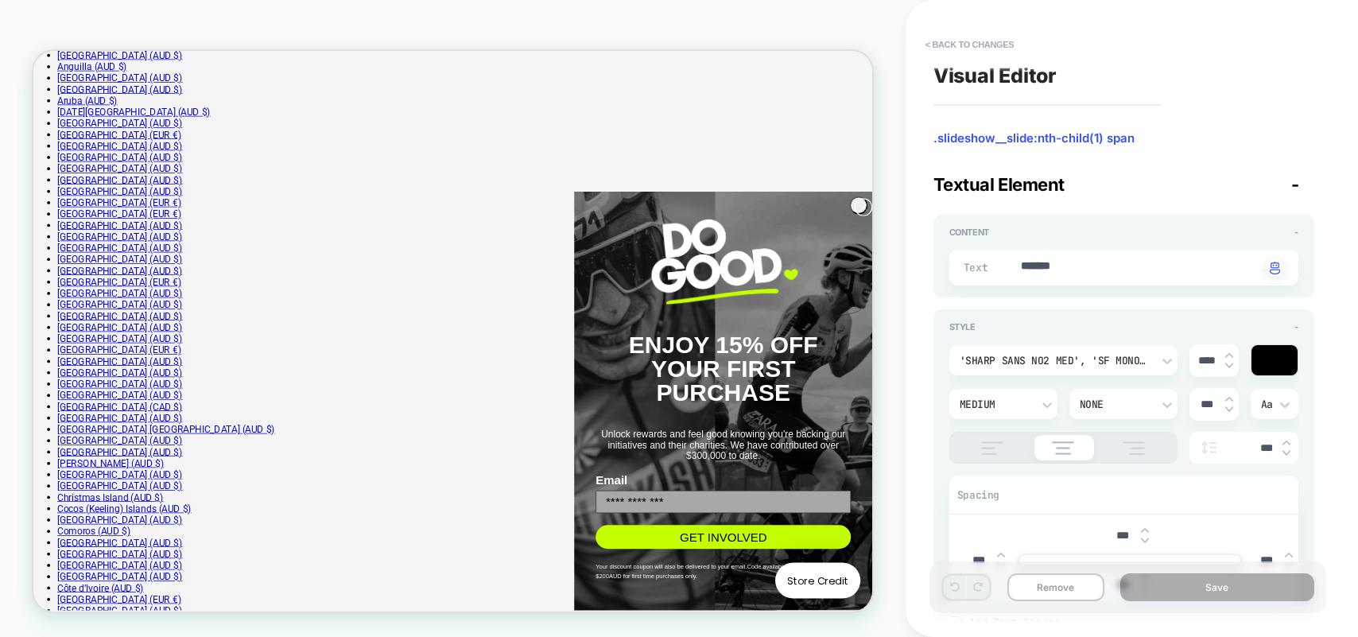
scroll to position [106, 0]
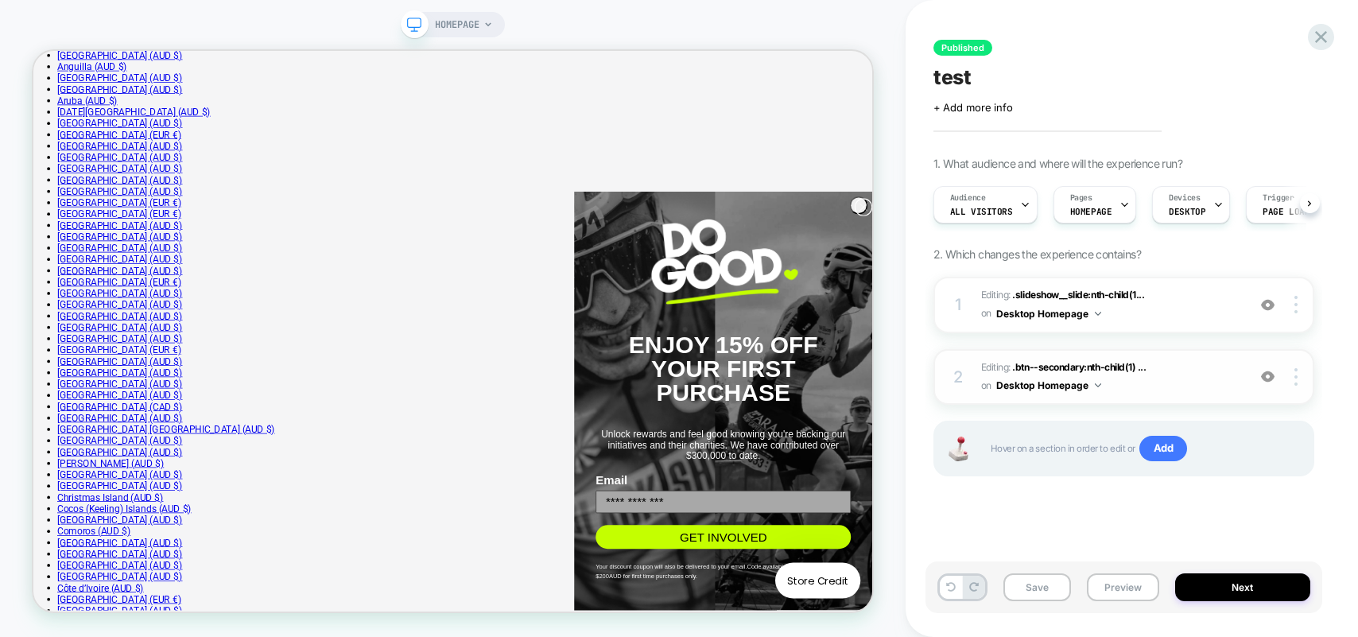
scroll to position [0, 1]
click at [1171, 370] on span "Editing : .btn--secondary:nth-child(1) ... .btn--secondary:nth-child(1) > span …" at bounding box center [1110, 377] width 258 height 37
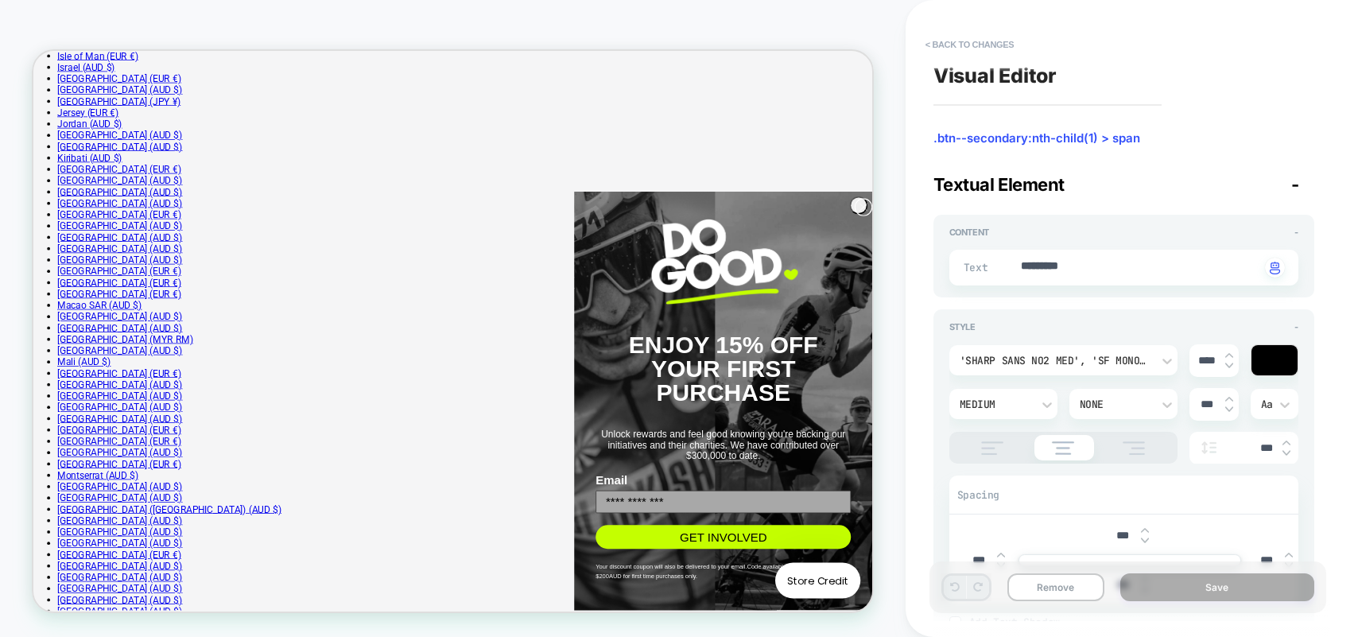
scroll to position [1568, 0]
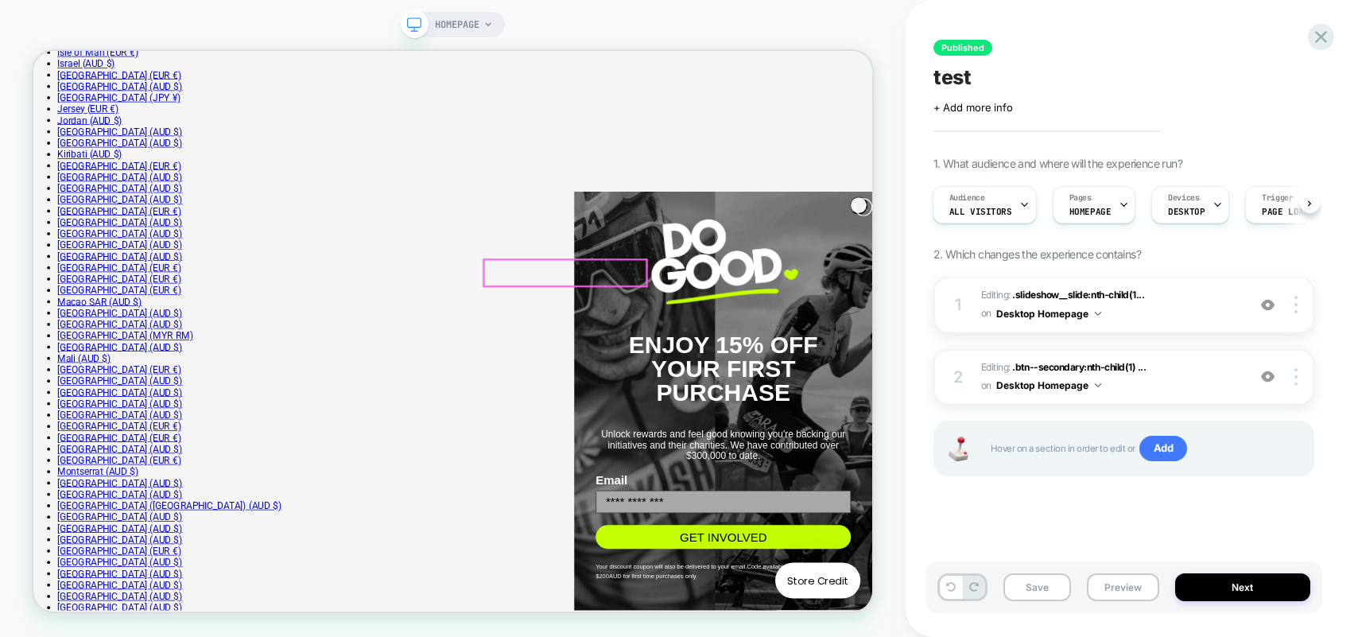
scroll to position [1599, 0]
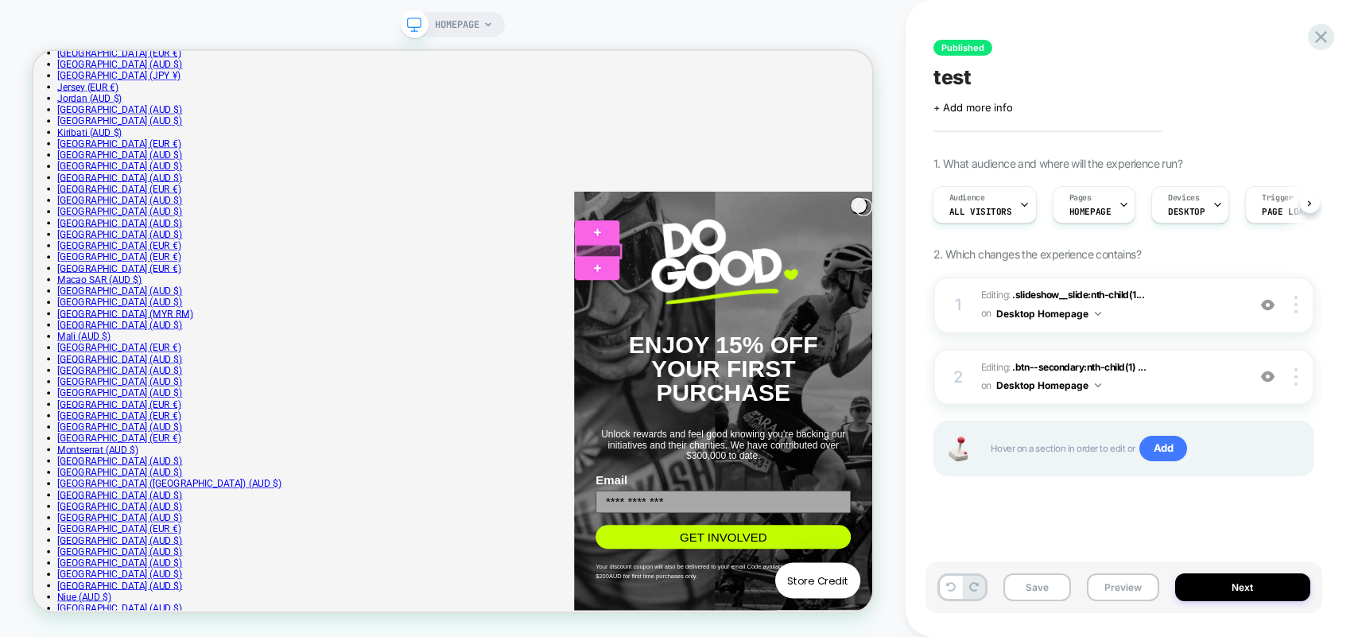
click at [797, 314] on div at bounding box center [787, 317] width 60 height 17
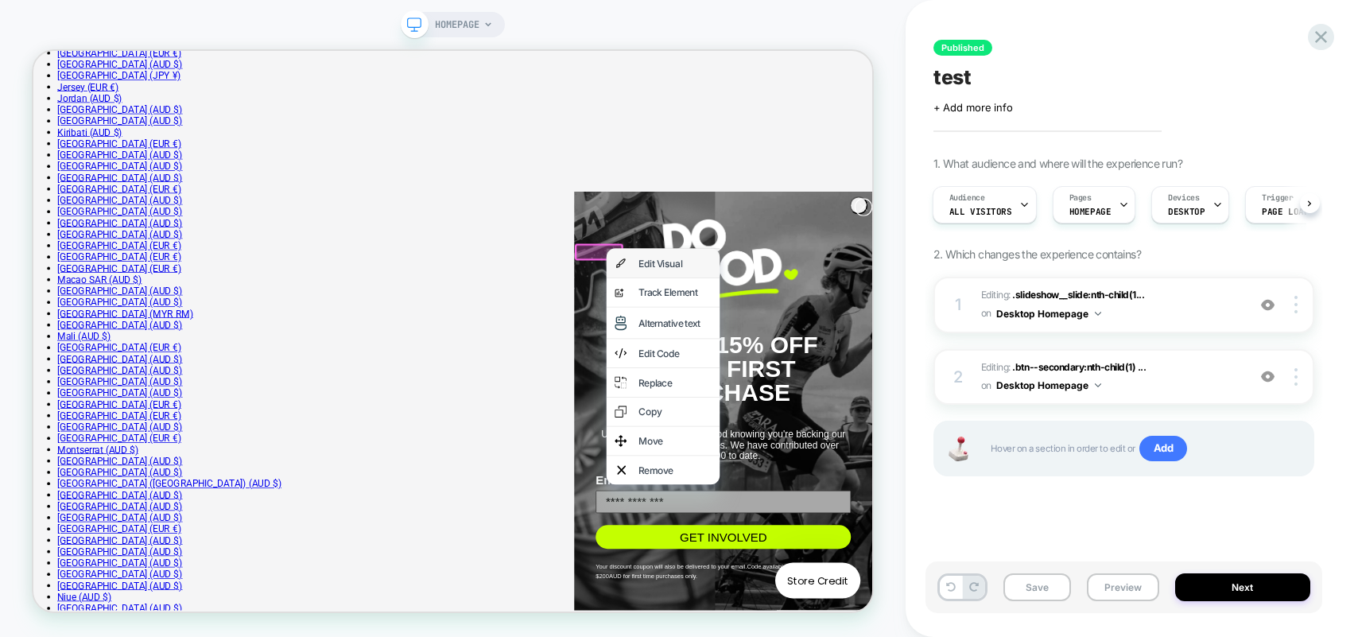
click at [855, 332] on div "Edit Visual" at bounding box center [888, 334] width 97 height 16
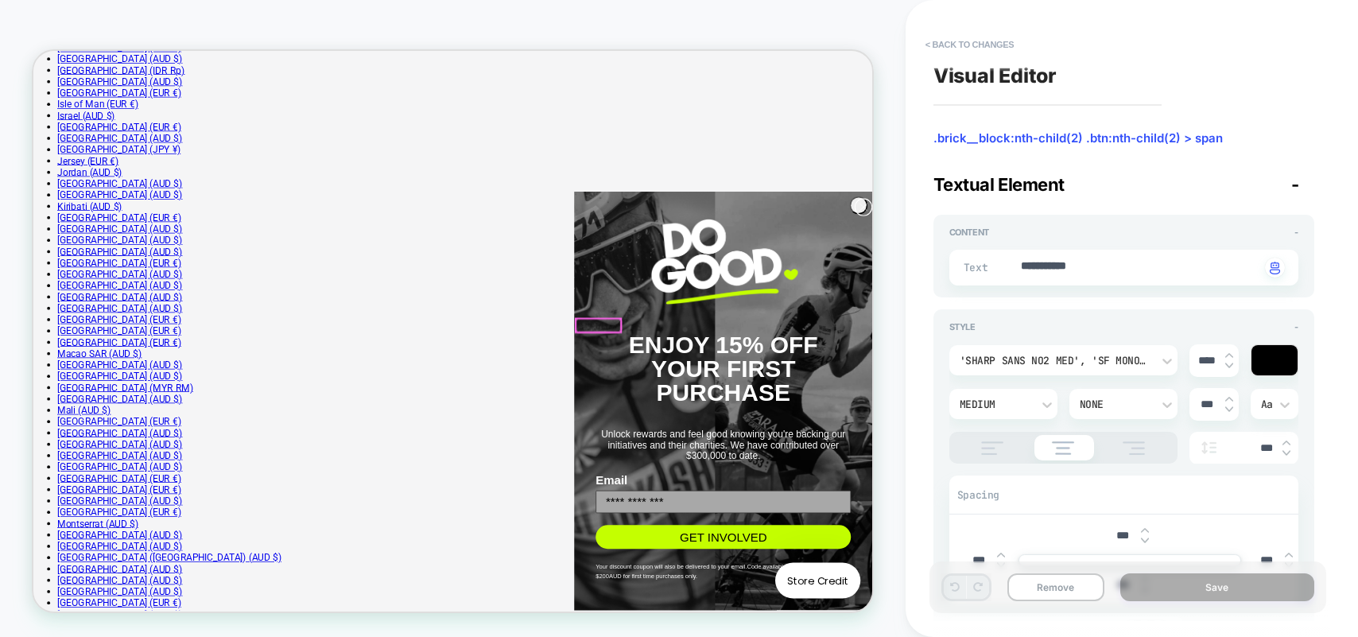
scroll to position [1491, 0]
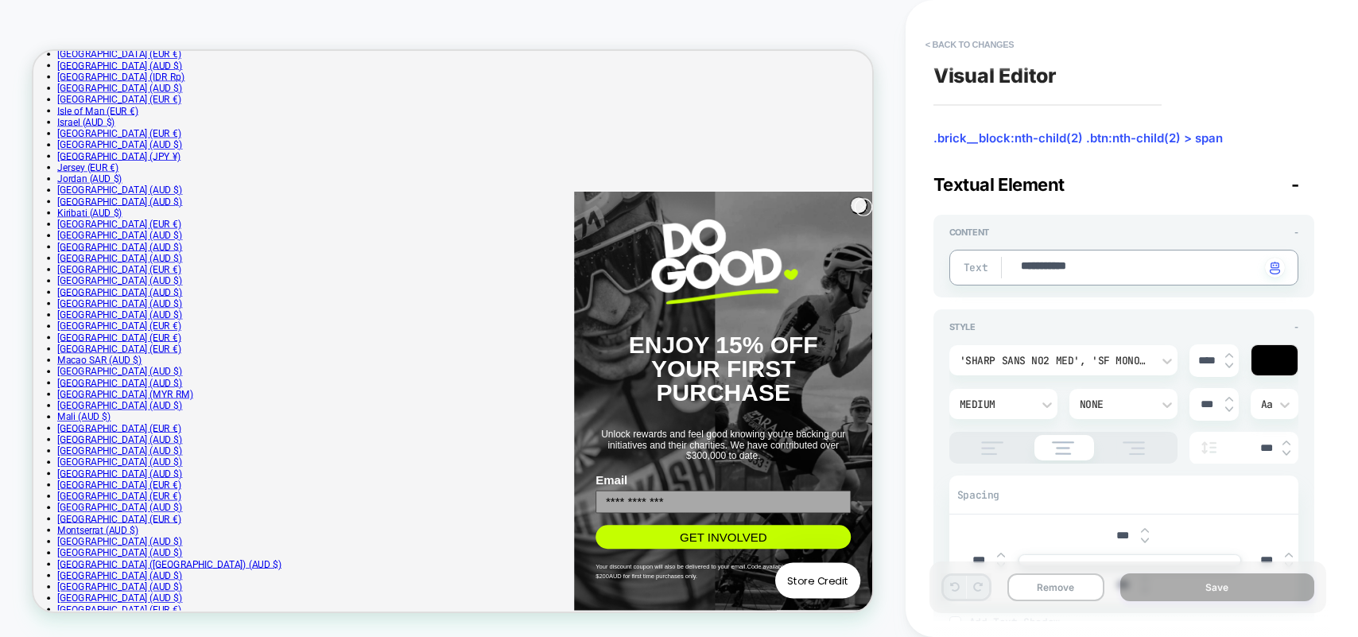
type textarea "*"
type textarea "******"
type textarea "*"
type textarea "*******"
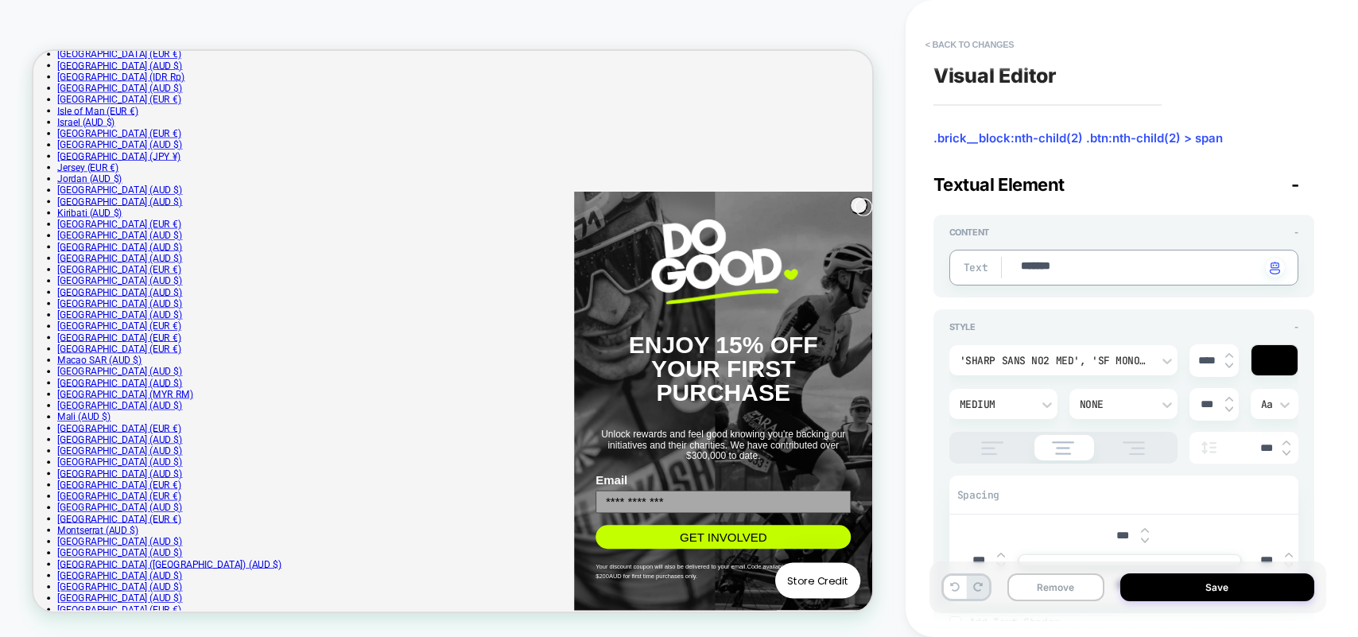
type textarea "*"
type textarea "********"
type textarea "*"
type textarea "*********"
type textarea "*"
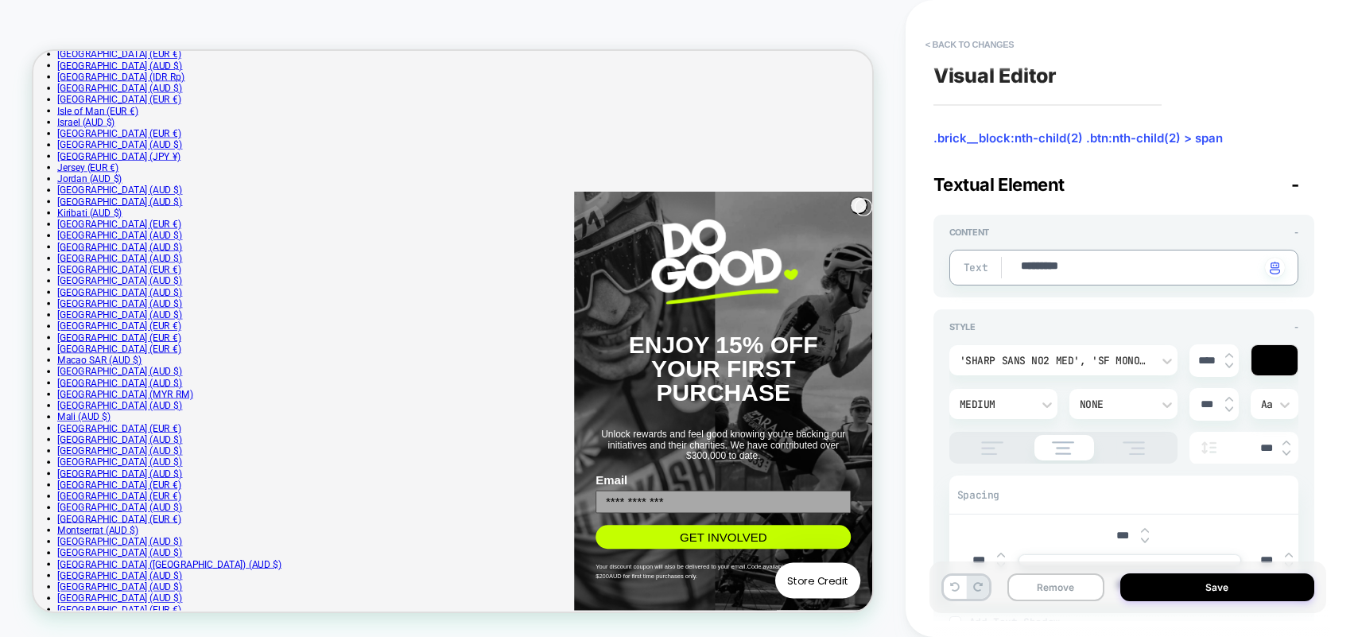
type textarea "**********"
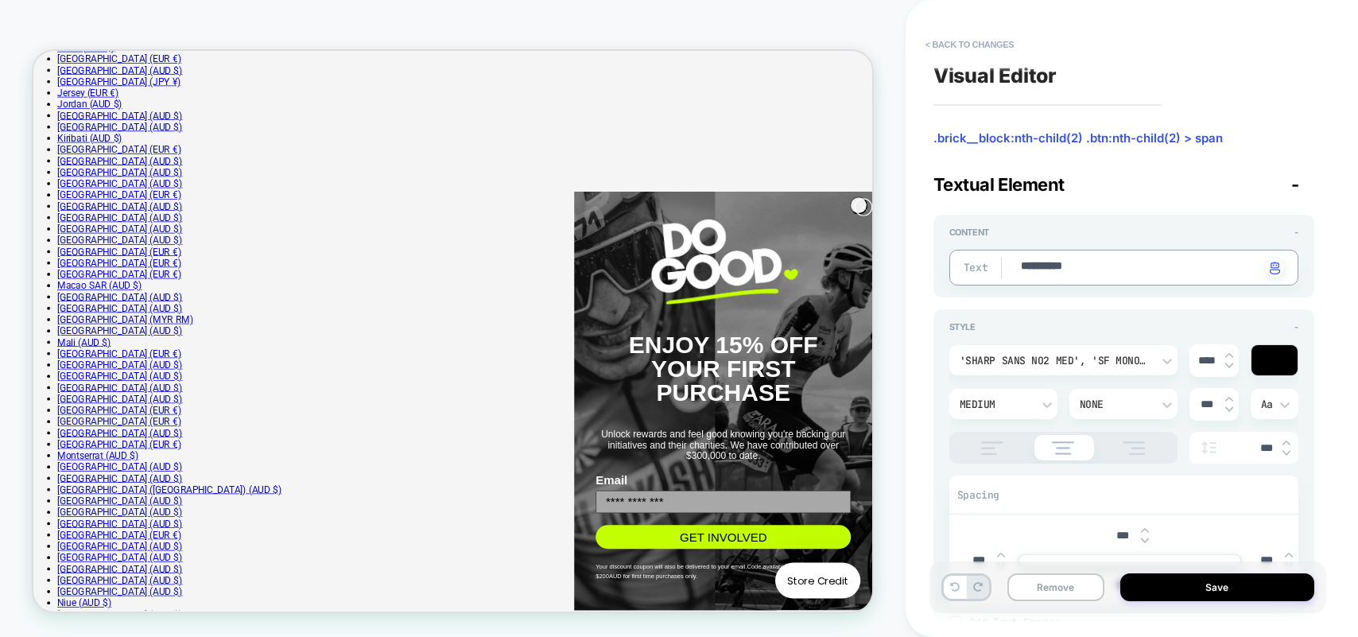
scroll to position [1611, 0]
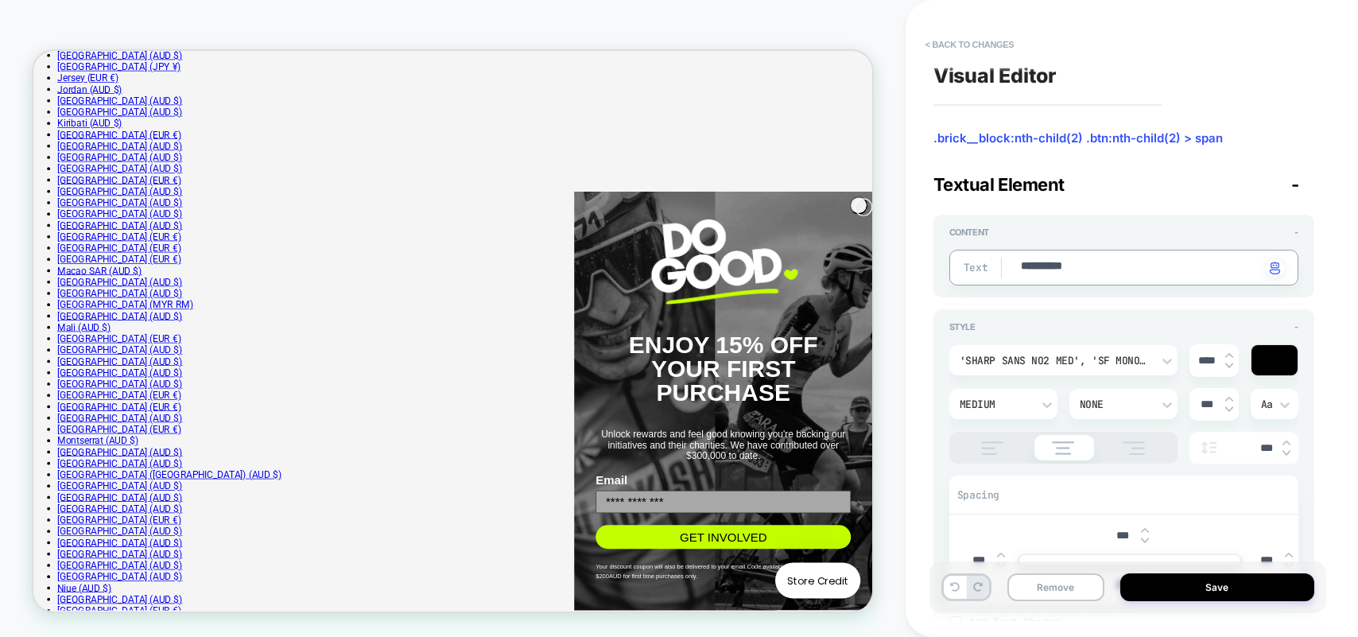
type textarea "*"
type textarea "*********"
type textarea "*"
type textarea "********"
type textarea "*"
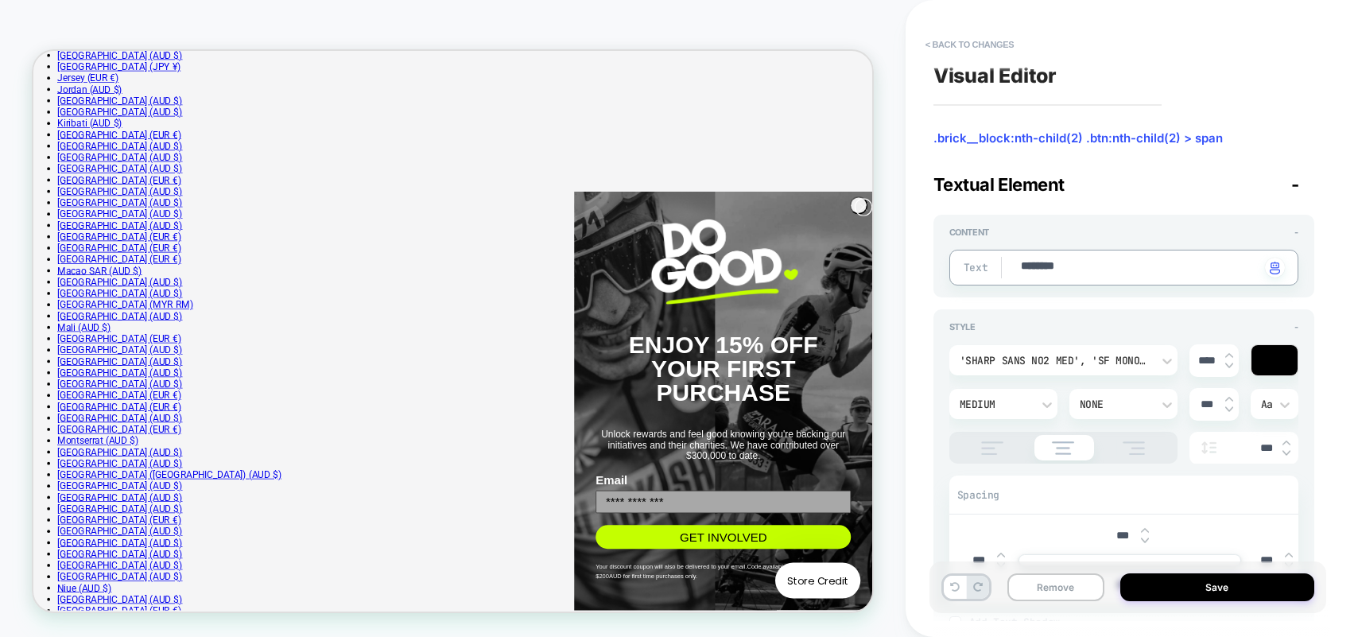
type textarea "*******"
type textarea "*"
type textarea "******"
type textarea "*"
type textarea "****"
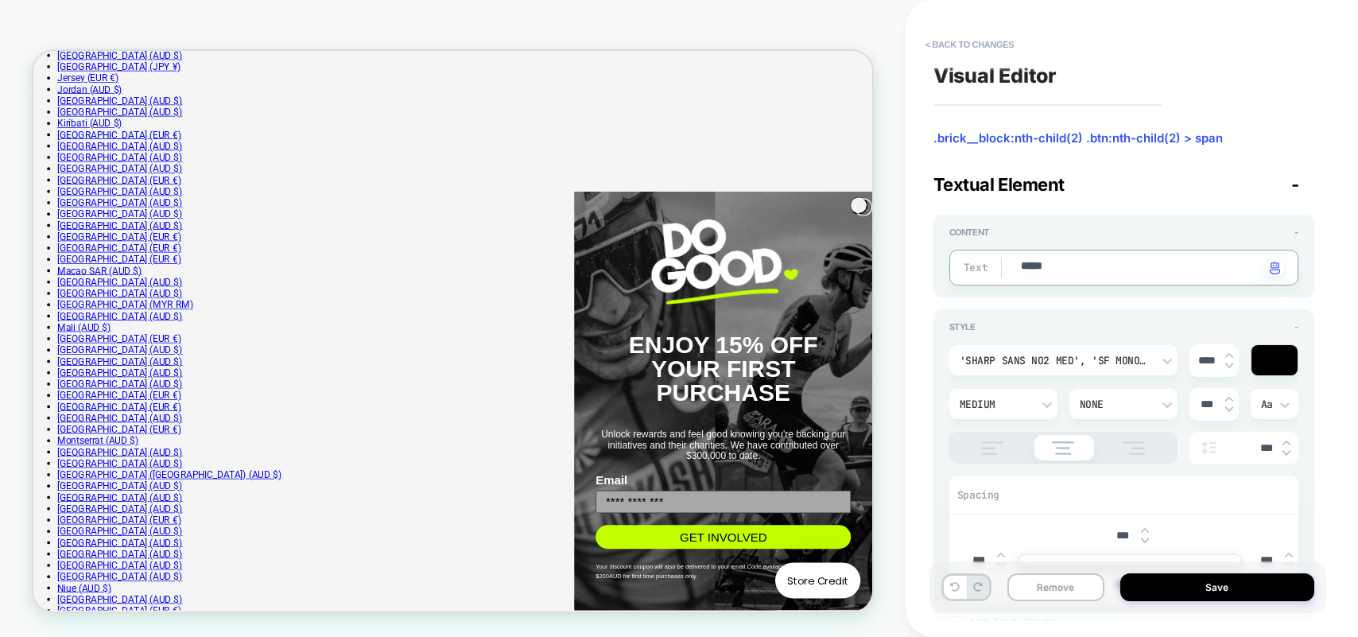
type textarea "*"
type textarea "******"
type textarea "*"
type textarea "*******"
type textarea "*"
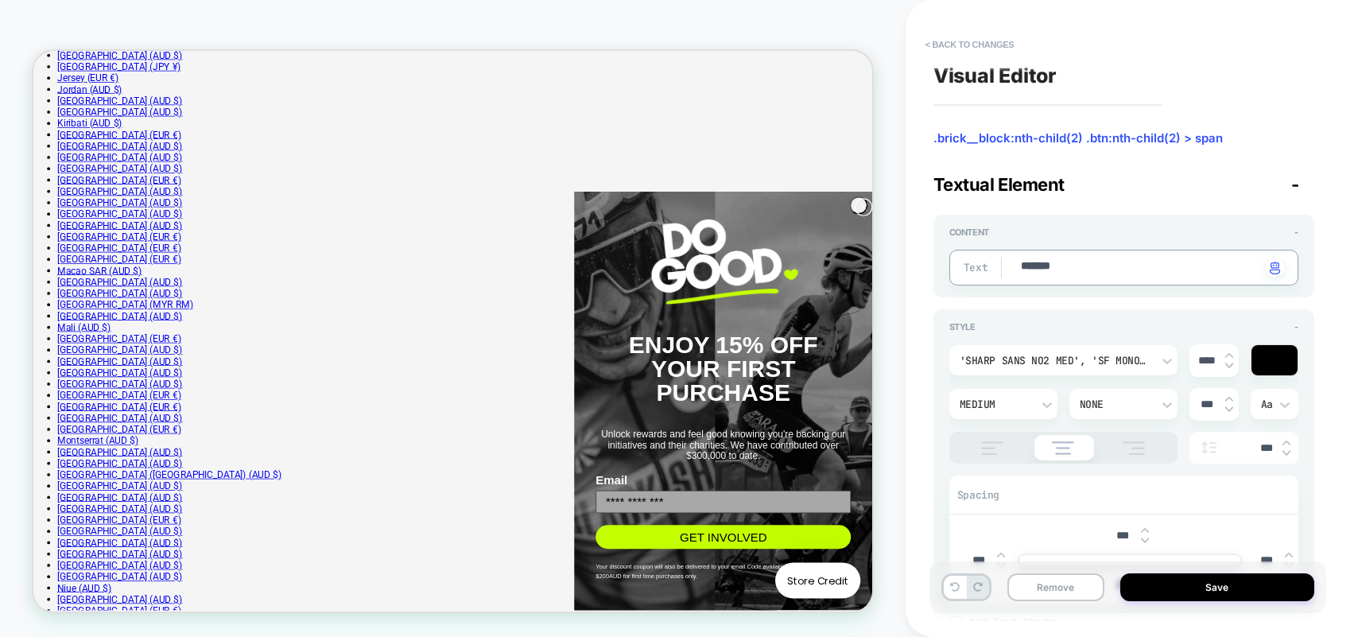
type textarea "********"
type textarea "*"
type textarea "*********"
type textarea "*"
type textarea "**********"
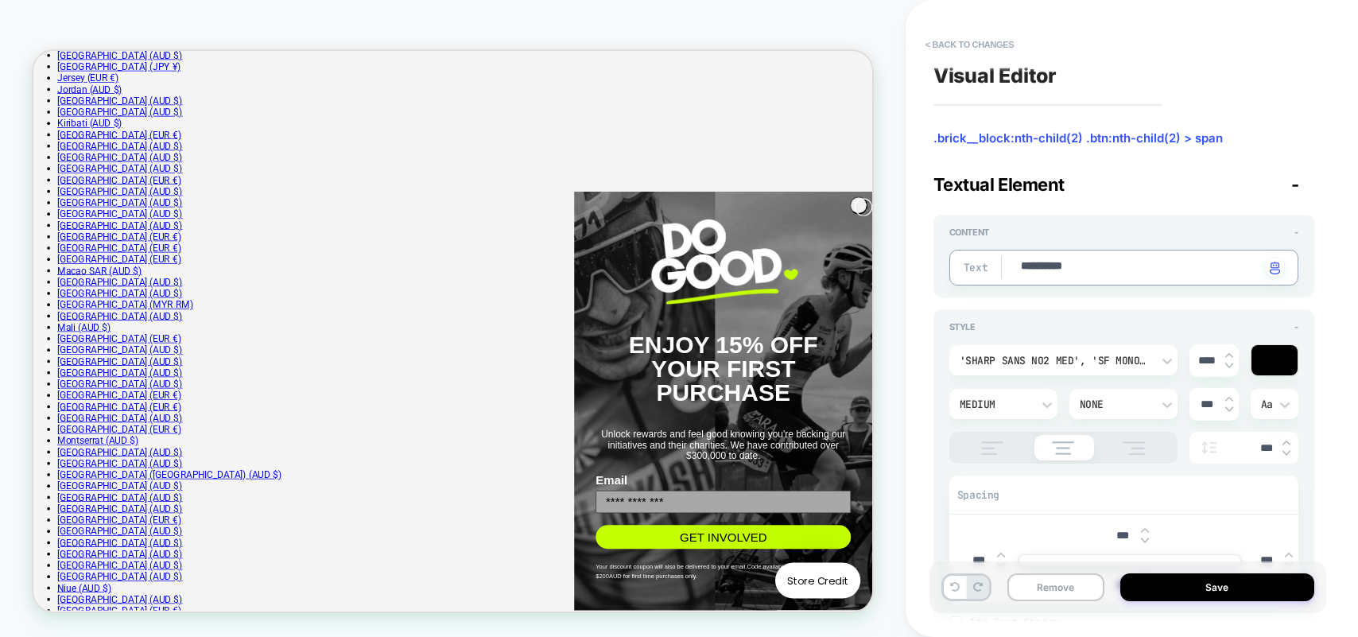
type textarea "*"
type textarea "**********"
type textarea "*"
type textarea "**********"
type textarea "*"
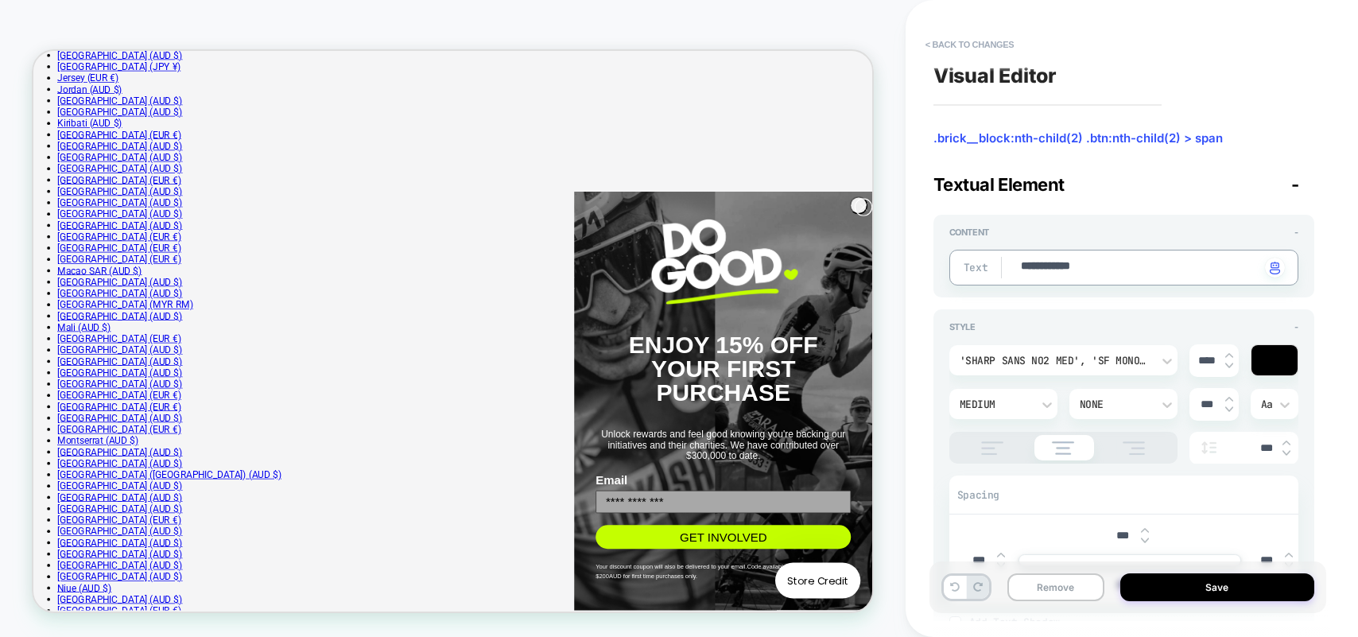
type textarea "**********"
type textarea "*"
type textarea "**********"
type textarea "*"
type textarea "**********"
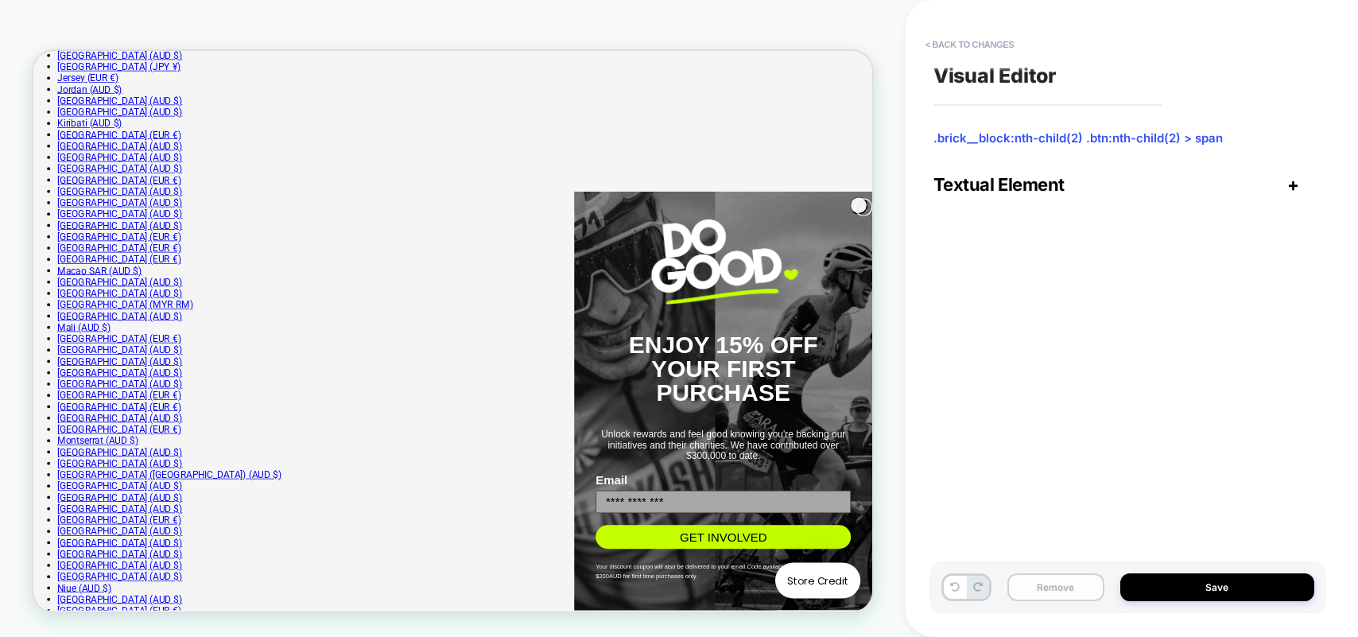
type textarea "*"
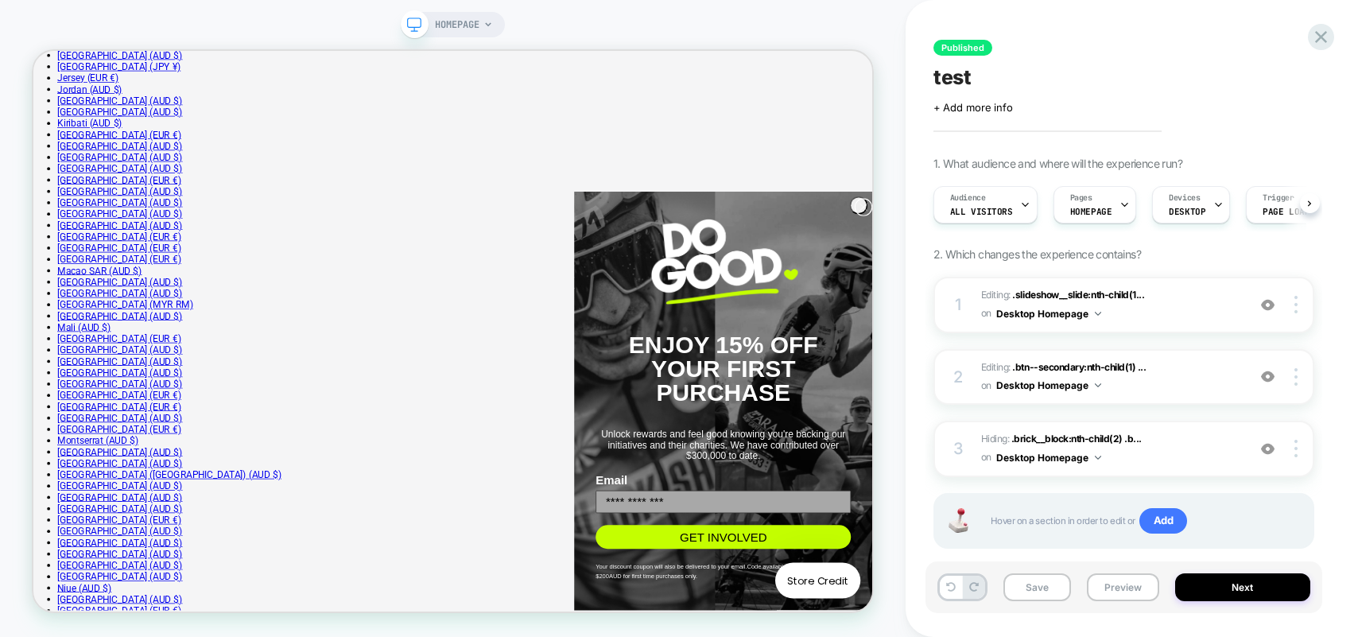
scroll to position [0, 1]
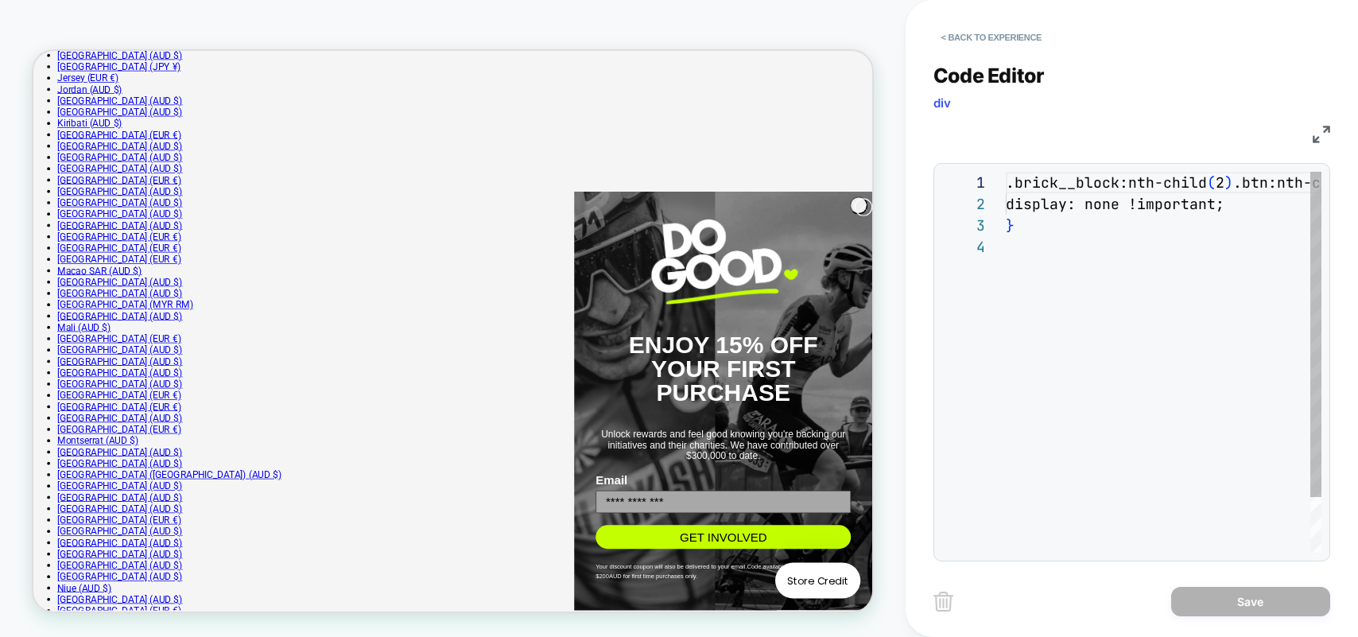
scroll to position [64, 0]
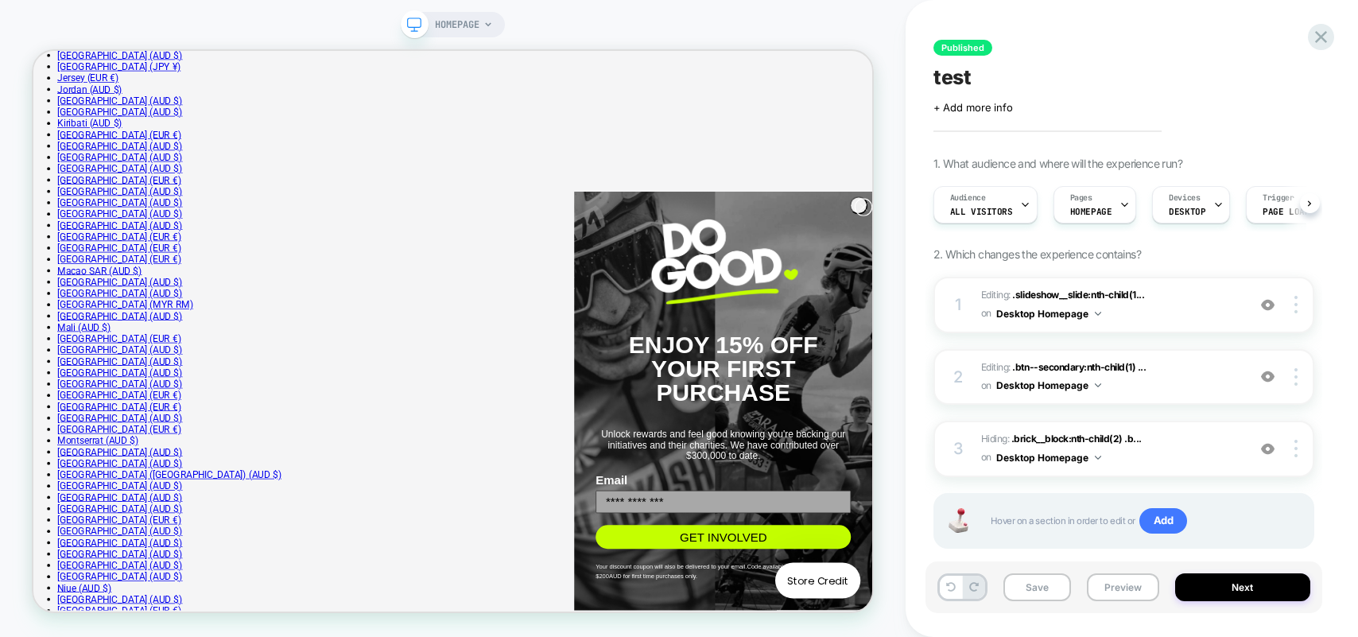
scroll to position [0, 1]
click at [1295, 450] on img at bounding box center [1295, 448] width 3 height 17
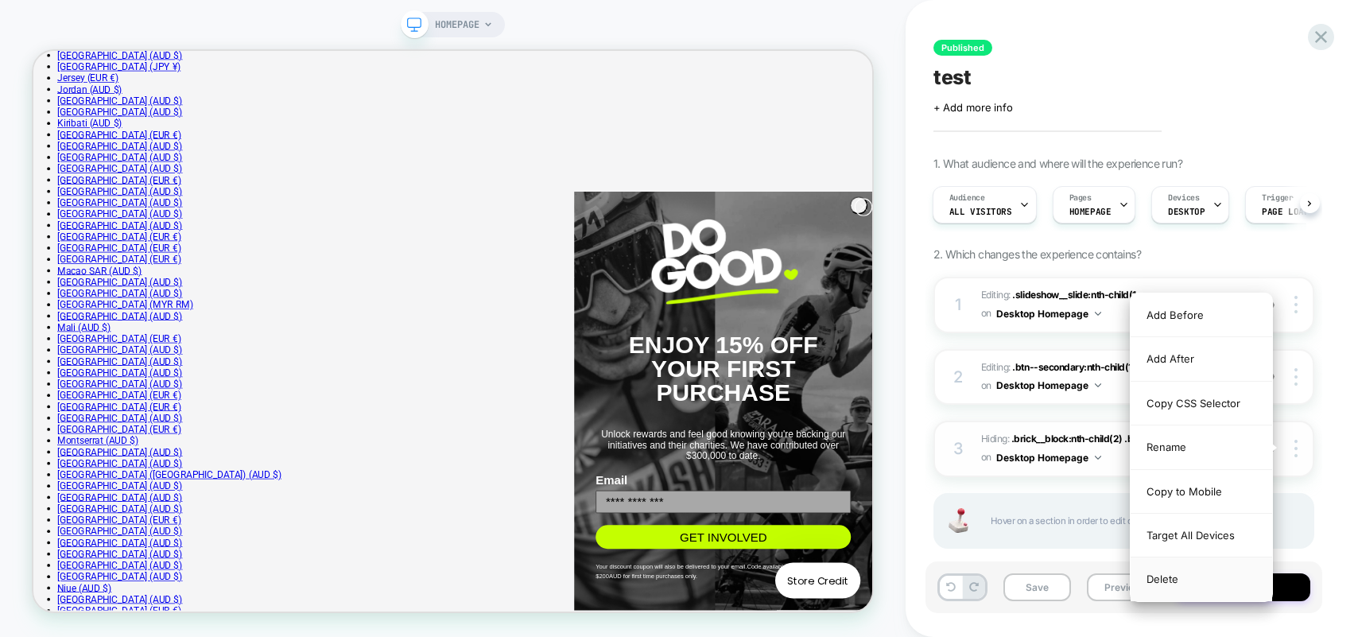
click at [1172, 582] on div "Delete" at bounding box center [1201, 578] width 142 height 43
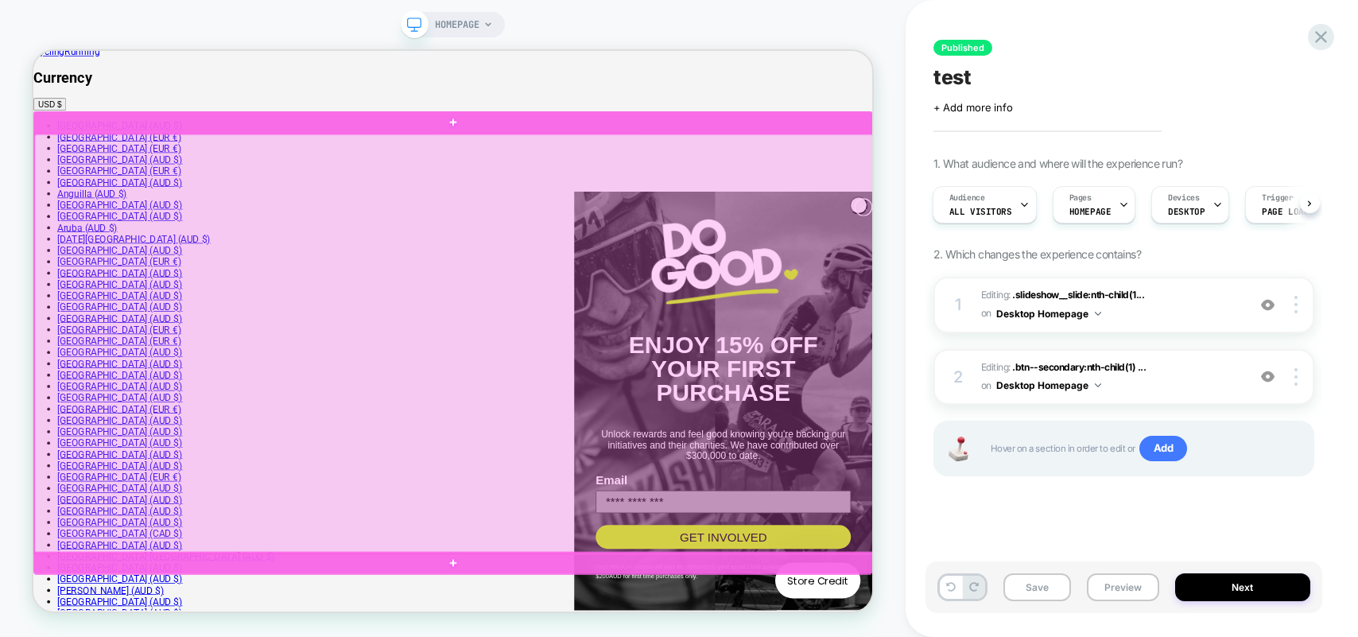
scroll to position [0, 0]
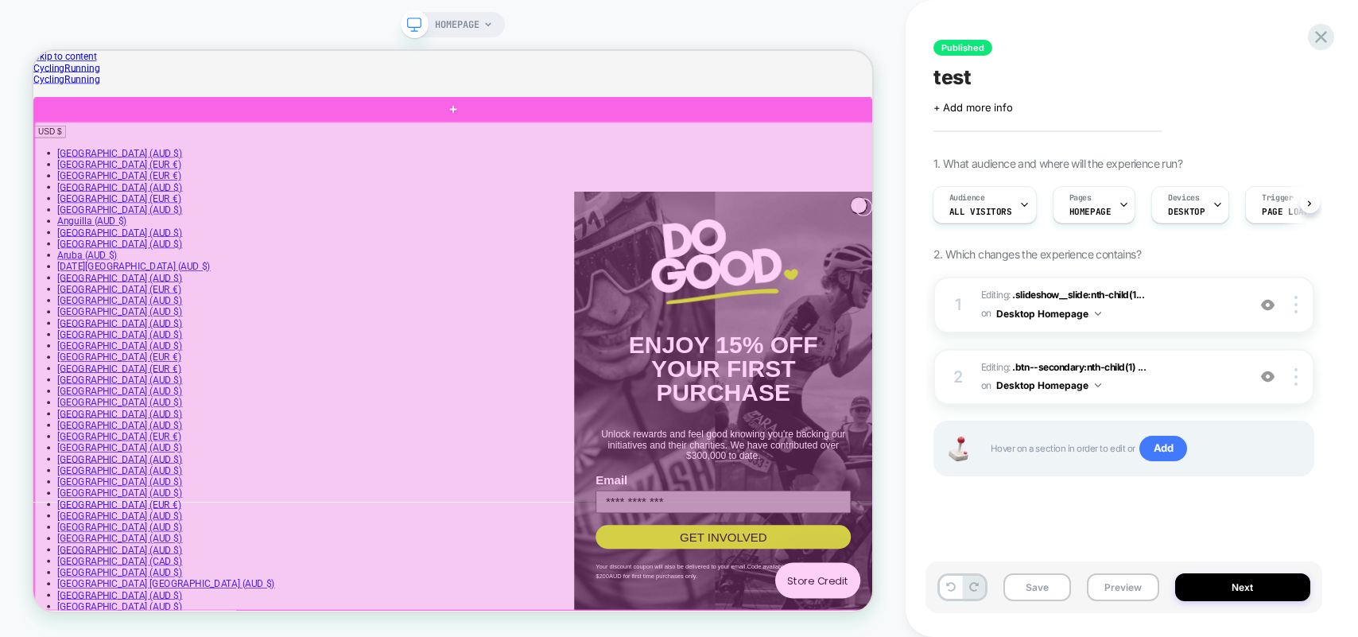
click at [692, 259] on div at bounding box center [594, 471] width 1119 height 653
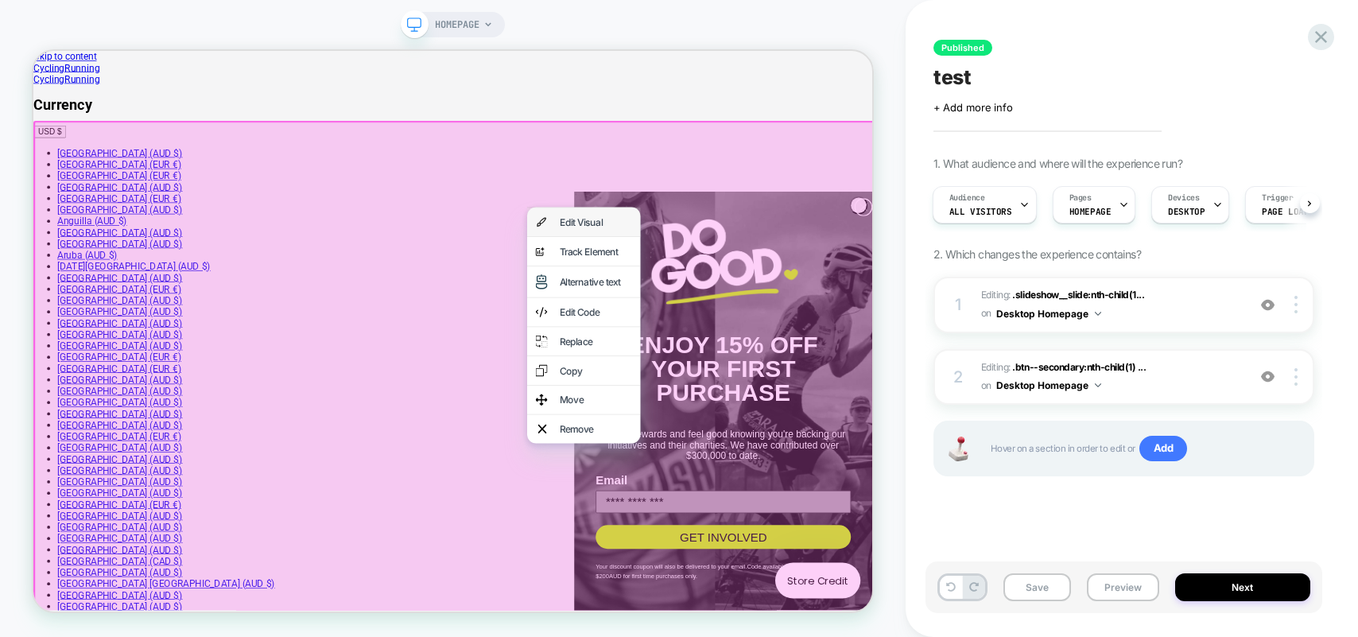
click at [756, 289] on div "Edit Visual" at bounding box center [767, 279] width 151 height 38
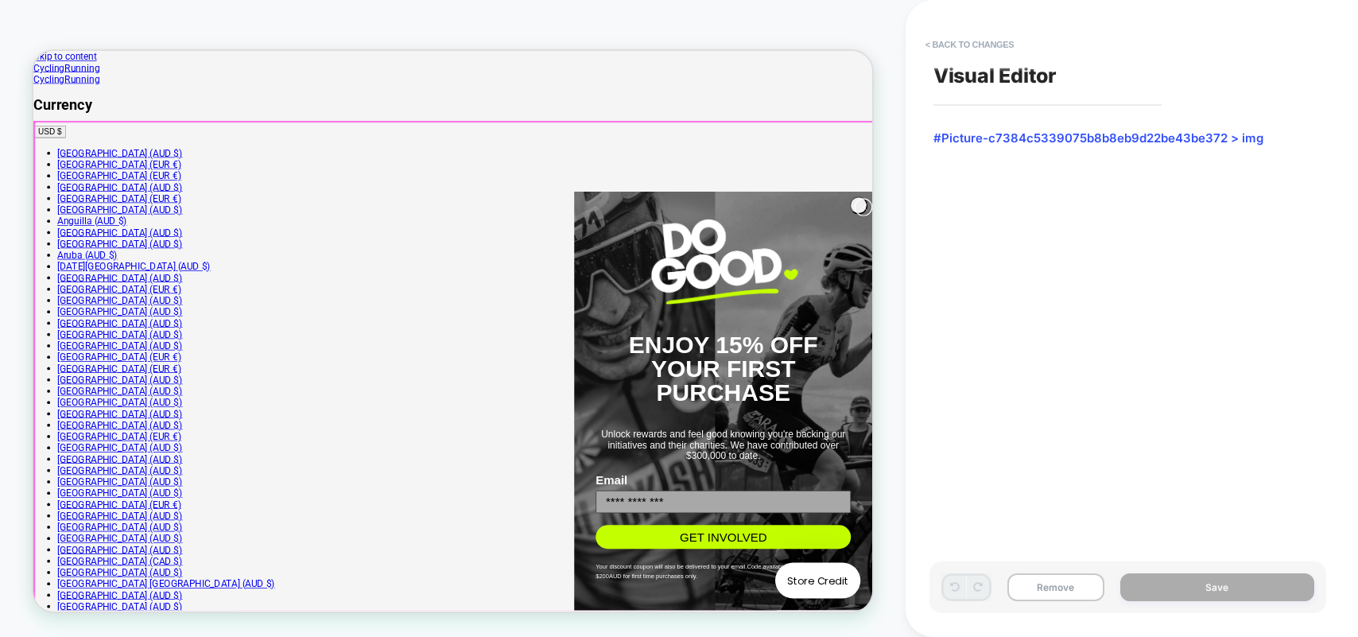
scroll to position [46, 0]
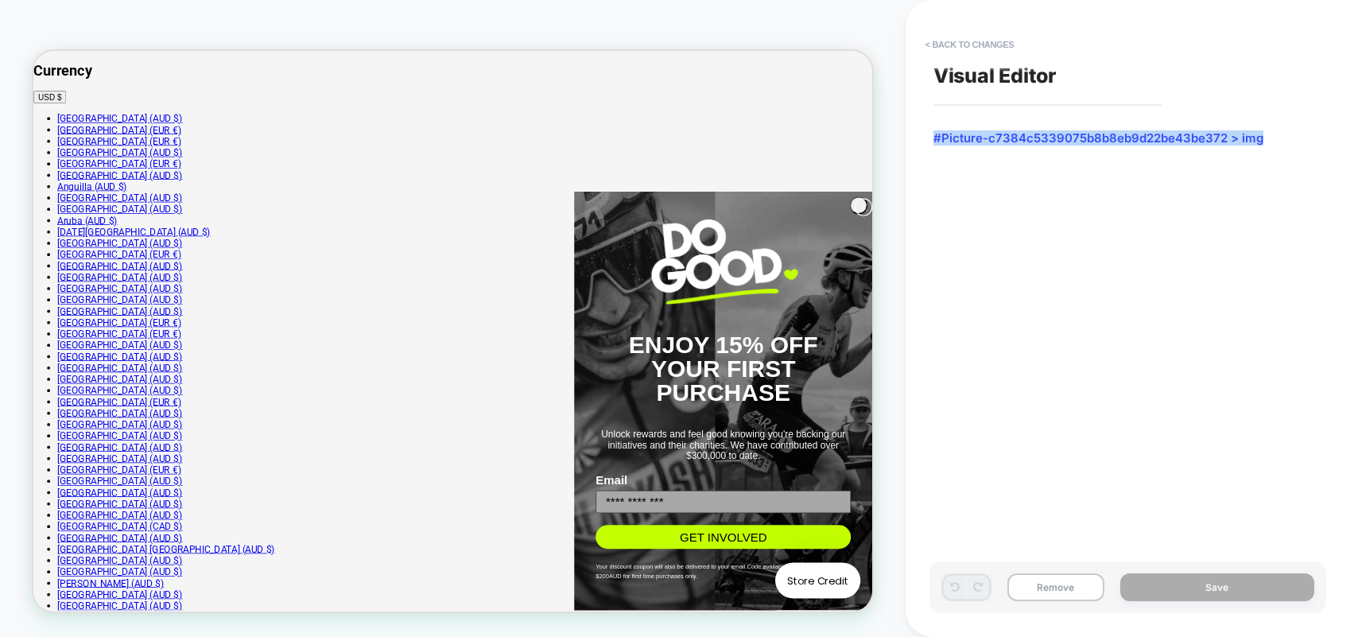
click at [981, 44] on button "< Back to changes" at bounding box center [969, 44] width 105 height 25
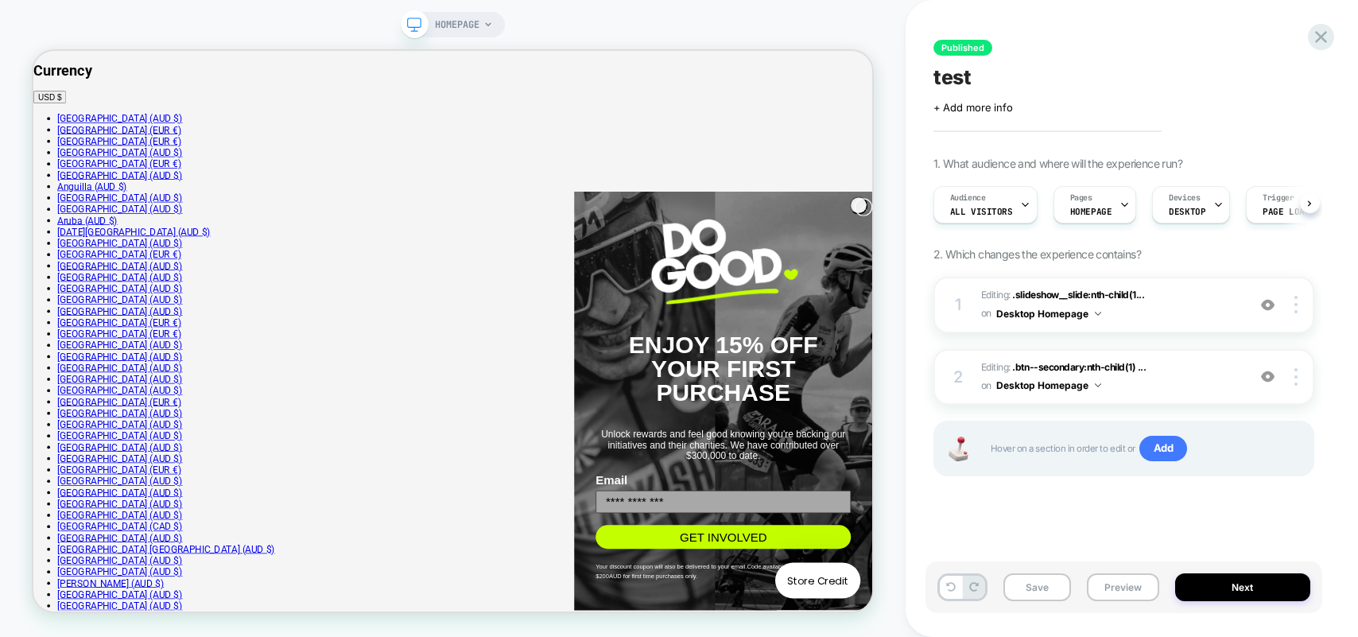
scroll to position [0, 1]
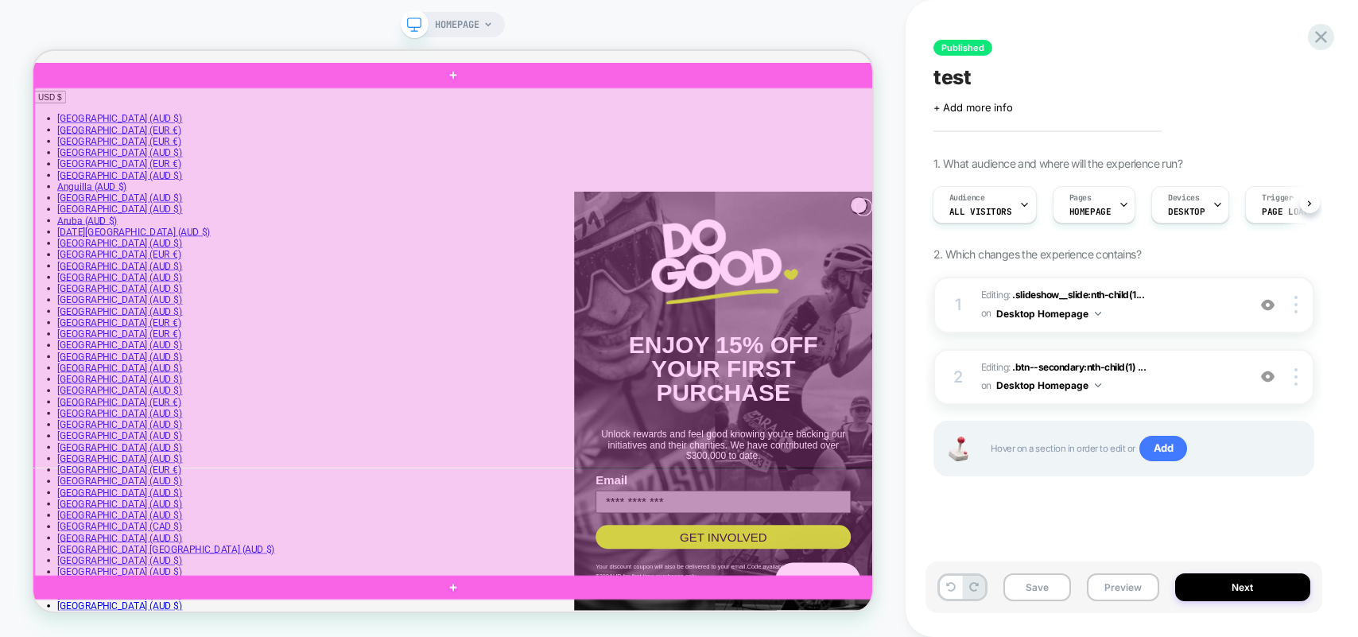
click at [546, 347] on div at bounding box center [594, 425] width 1119 height 653
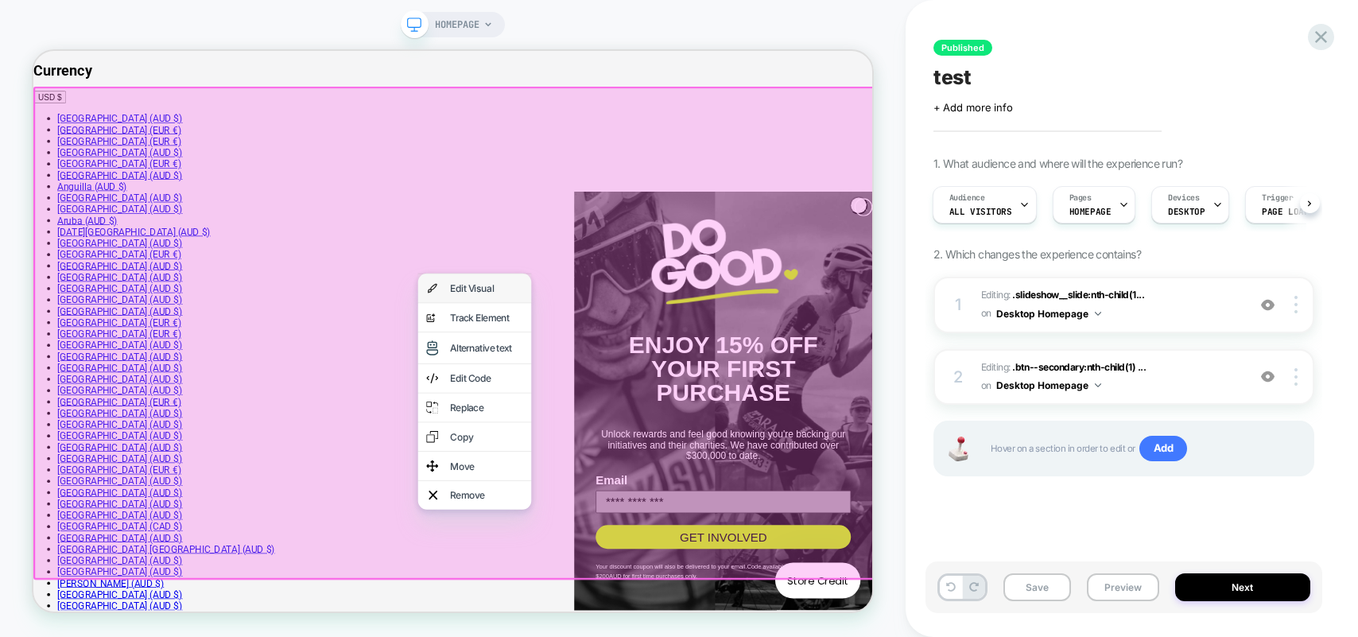
click at [605, 370] on div "Edit Visual" at bounding box center [637, 367] width 97 height 16
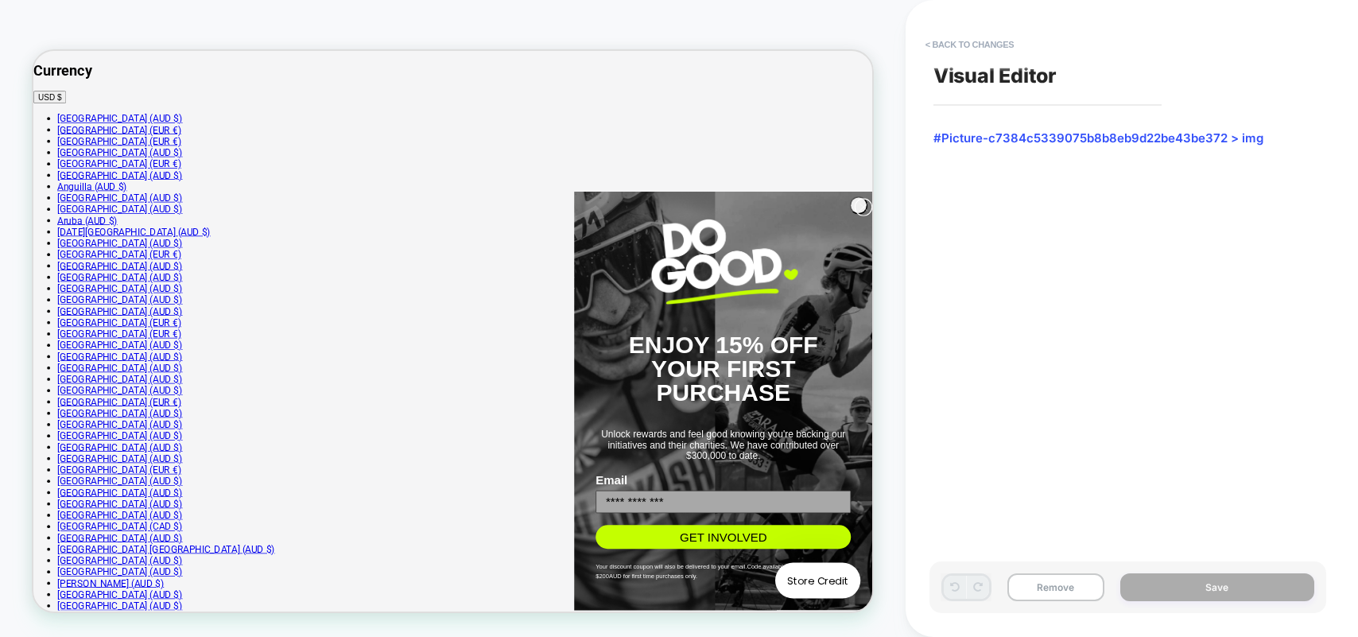
click at [1173, 136] on span "#Picture-c7384c5339075b8b8eb9d22be43be372 > img" at bounding box center [1123, 138] width 381 height 16
click at [0, 0] on button "< Back to changes" at bounding box center [0, 0] width 0 height 0
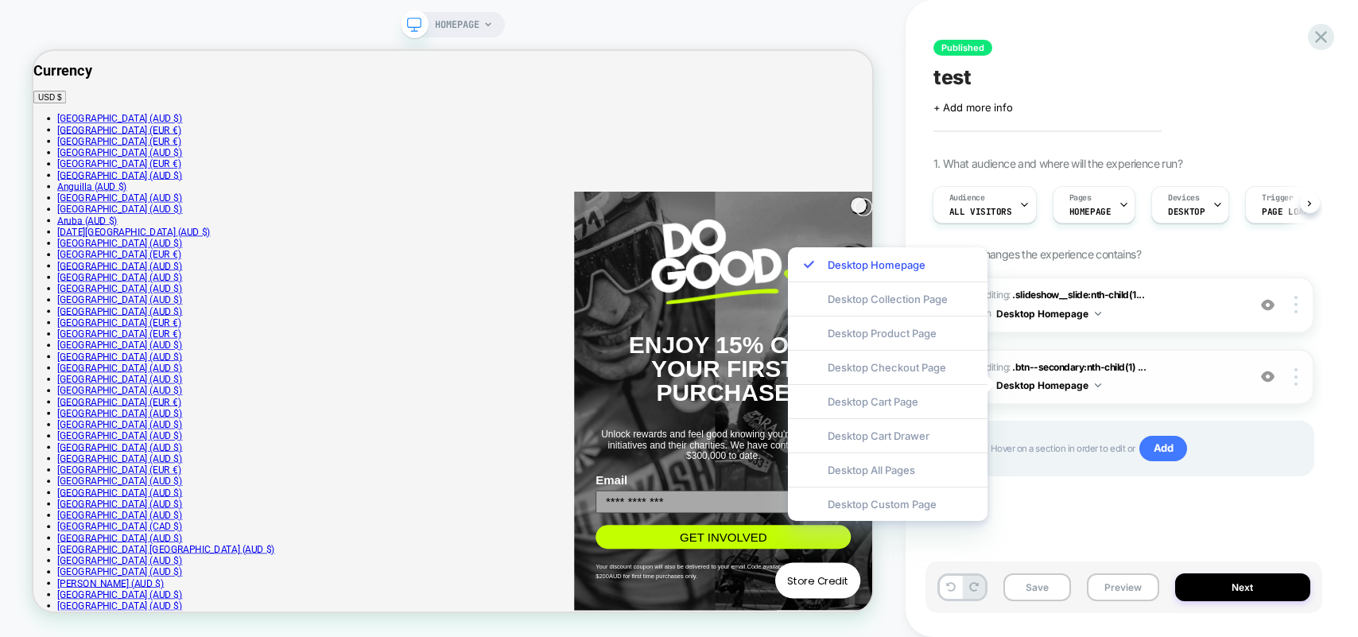
click at [1151, 38] on div "Published test Click to edit experience details + Add more info 1. What audienc…" at bounding box center [1123, 318] width 397 height 605
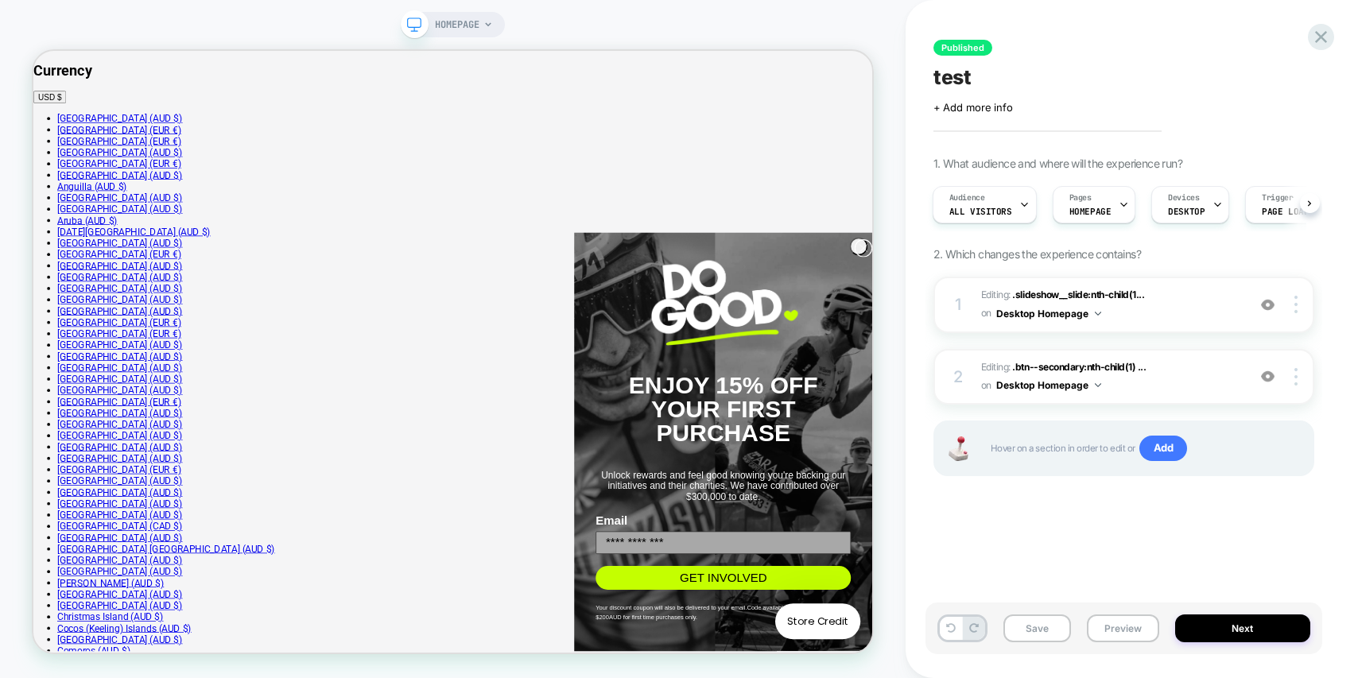
scroll to position [110, 0]
click at [0, 0] on img at bounding box center [0, 0] width 0 height 0
click at [1175, 418] on div "Delete" at bounding box center [1201, 419] width 142 height 43
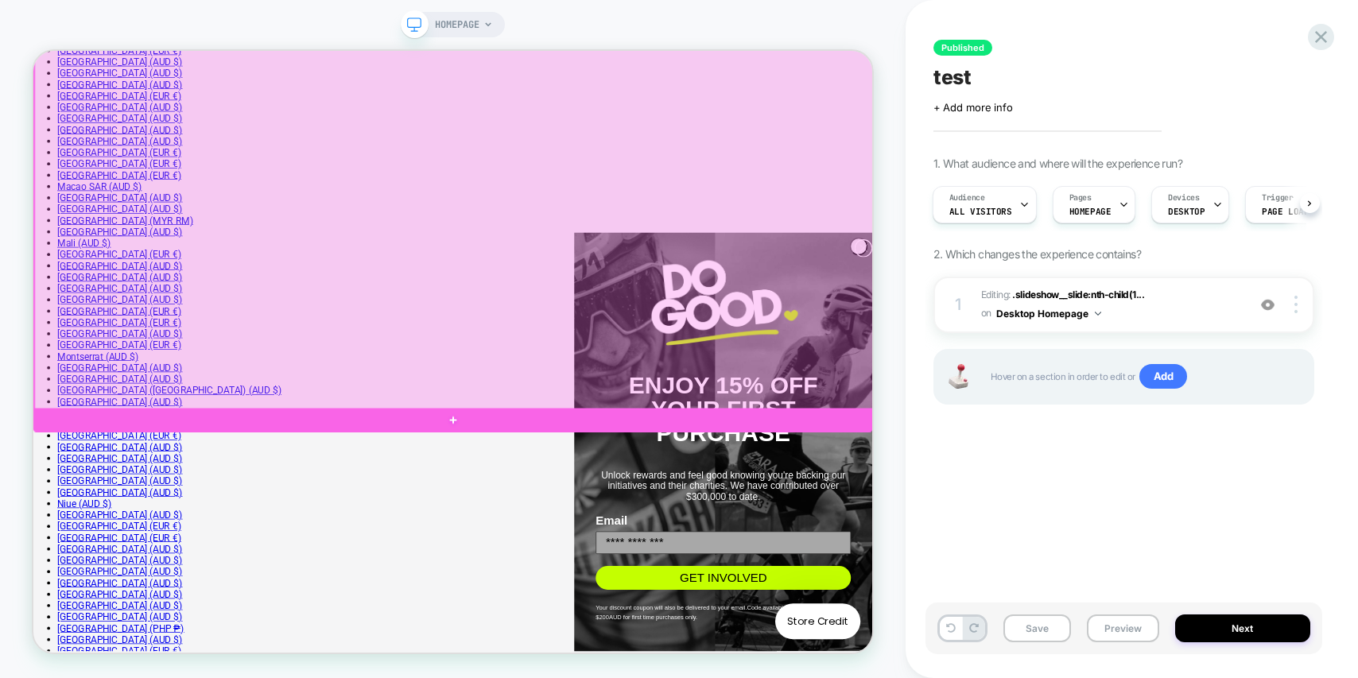
scroll to position [1720, 0]
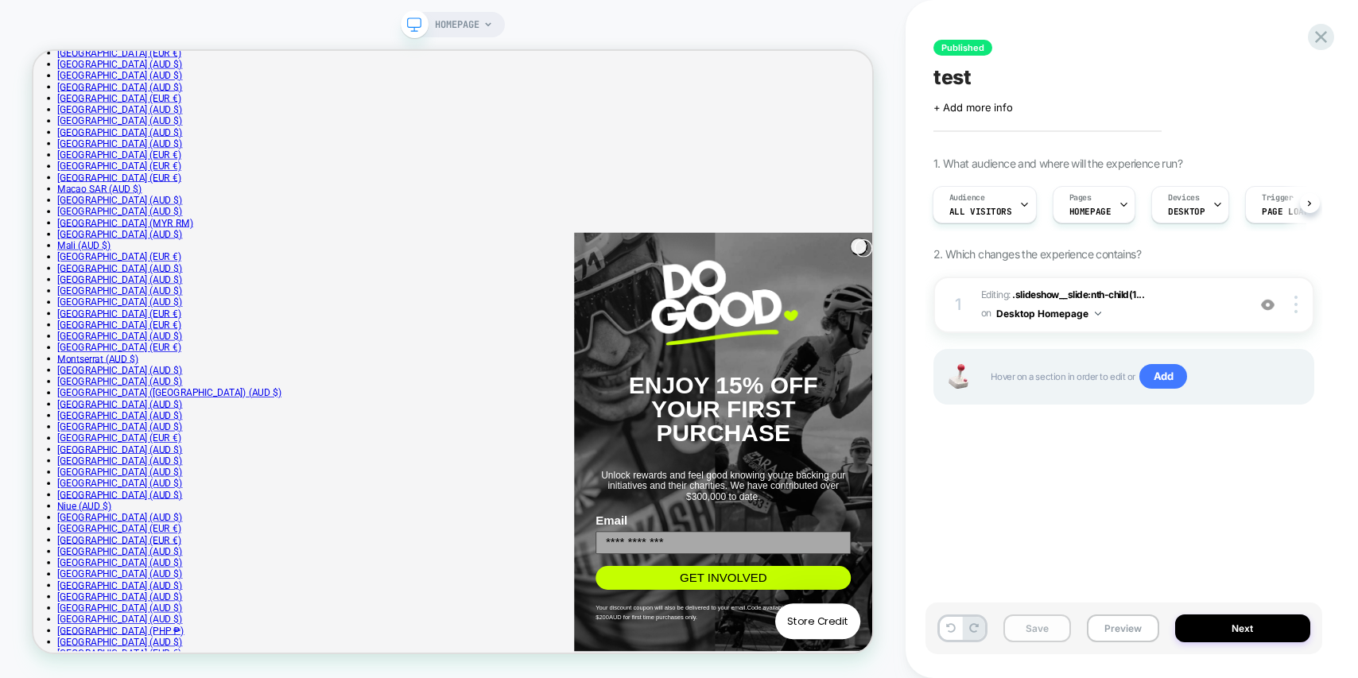
click at [0, 0] on button "Save" at bounding box center [0, 0] width 0 height 0
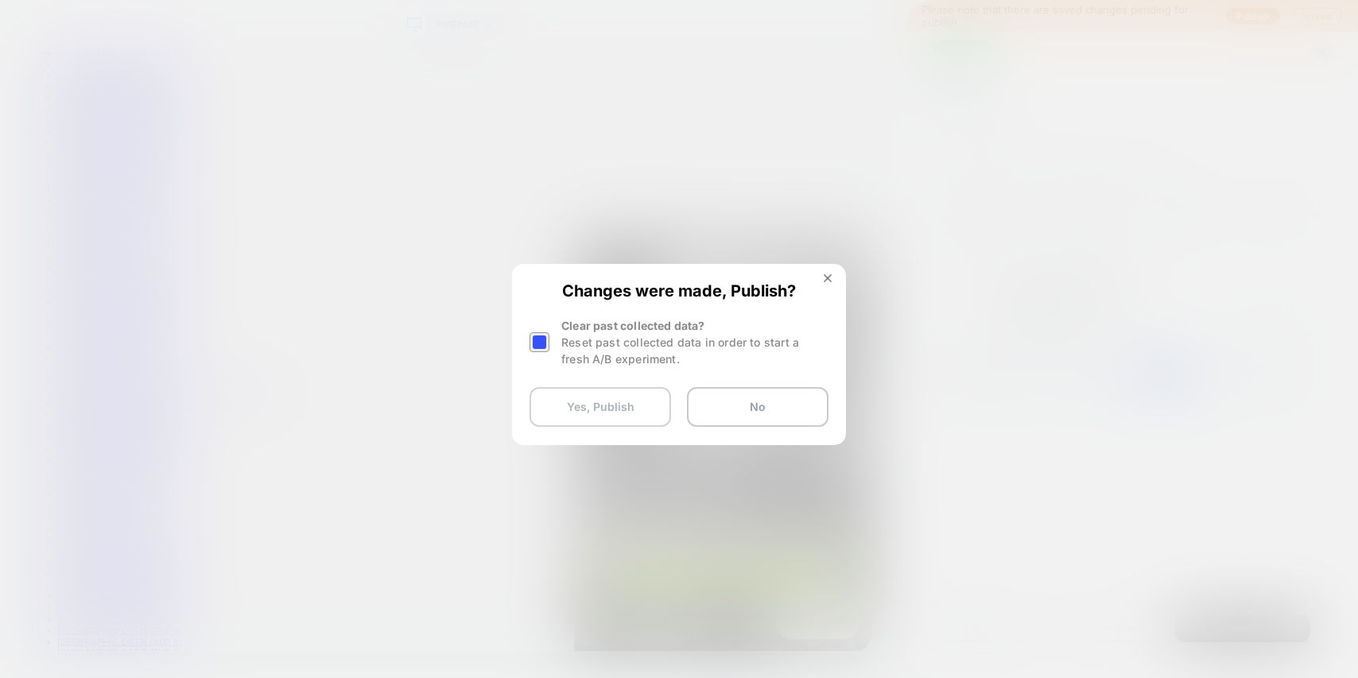
click at [598, 405] on button "Yes, Publish" at bounding box center [559, 82] width 1119 height 3481
